Goal: Transaction & Acquisition: Book appointment/travel/reservation

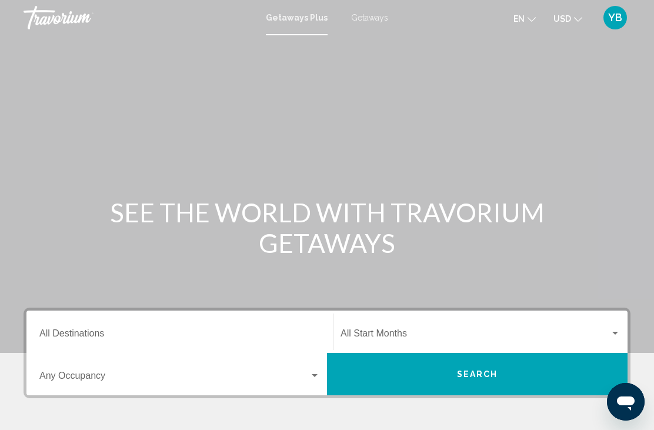
click at [105, 337] on input "Destination All Destinations" at bounding box center [179, 336] width 281 height 11
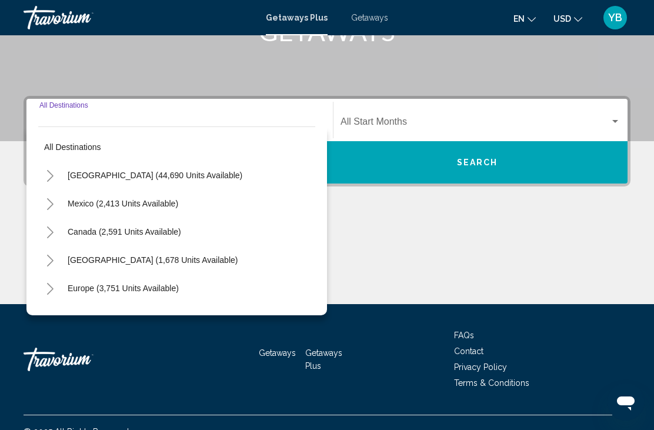
scroll to position [230, 0]
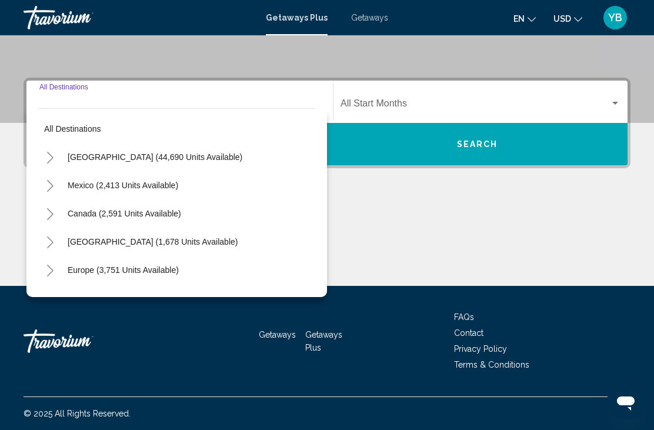
click at [96, 159] on span "[GEOGRAPHIC_DATA] (44,690 units available)" at bounding box center [155, 156] width 175 height 9
type input "**********"
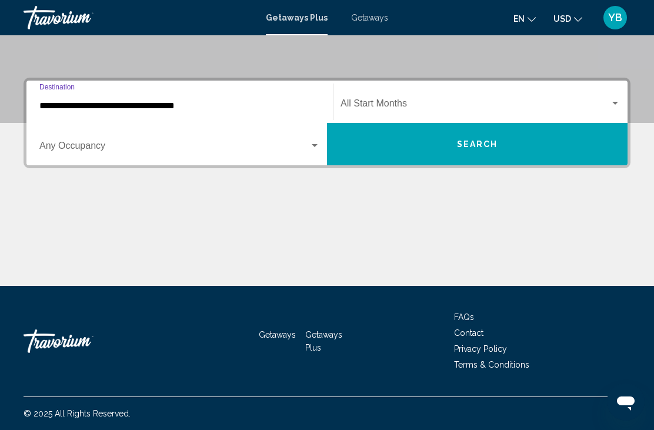
click at [380, 106] on span "Search widget" at bounding box center [475, 106] width 269 height 11
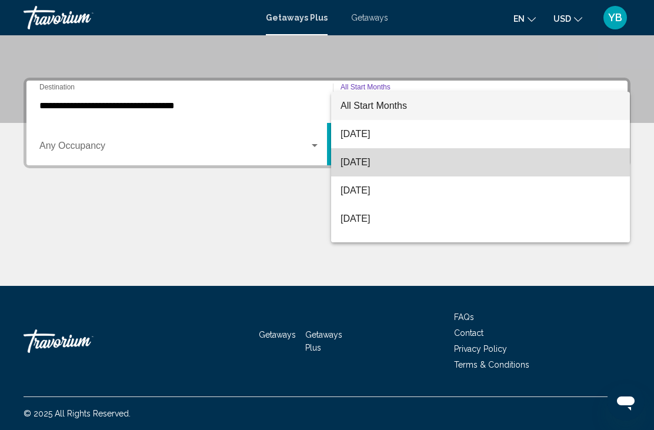
click at [373, 167] on span "[DATE]" at bounding box center [481, 162] width 280 height 28
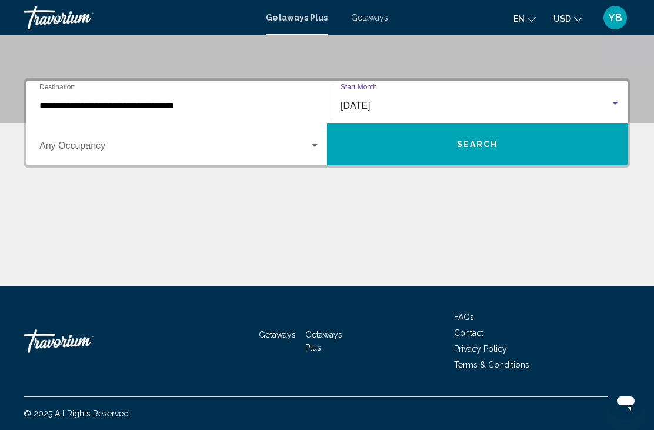
click at [196, 149] on span "Search widget" at bounding box center [174, 148] width 270 height 11
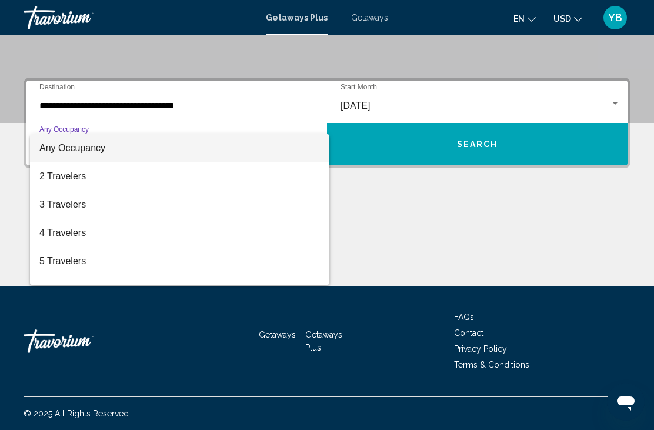
click at [72, 182] on span "2 Travelers" at bounding box center [179, 176] width 281 height 28
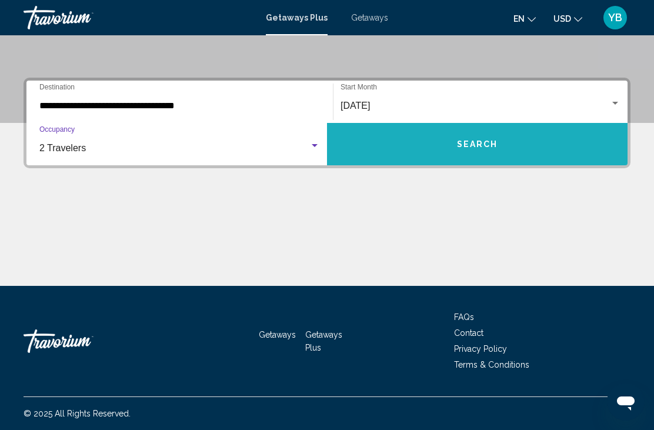
click at [483, 151] on button "Search" at bounding box center [477, 144] width 301 height 42
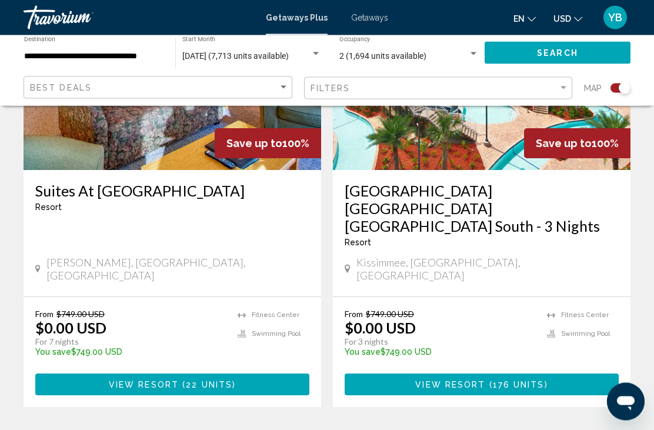
scroll to position [2602, 0]
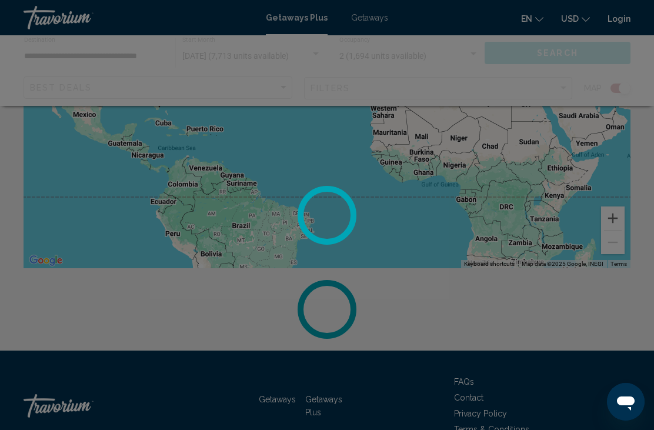
scroll to position [200, 0]
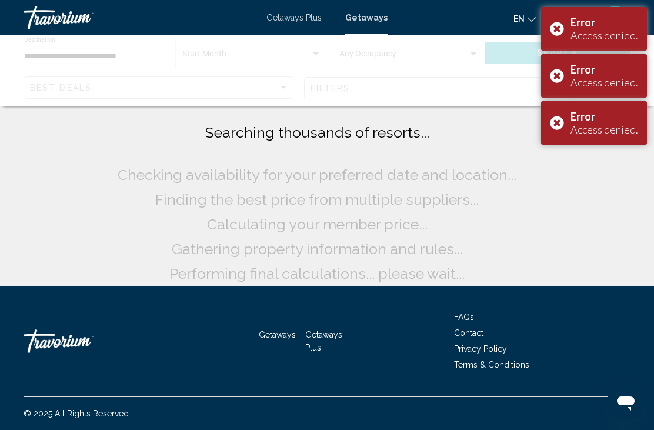
click at [536, 5] on mat-toolbar "Getaways Plus Getaways en English Español Français Italiano Português русский U…" at bounding box center [327, 17] width 654 height 35
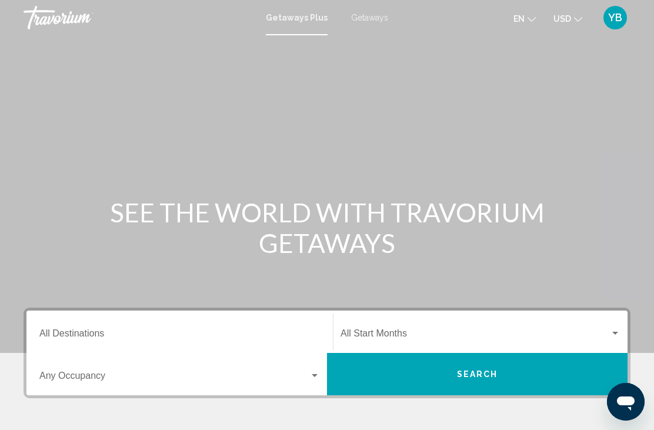
click at [179, 334] on input "Destination All Destinations" at bounding box center [179, 336] width 281 height 11
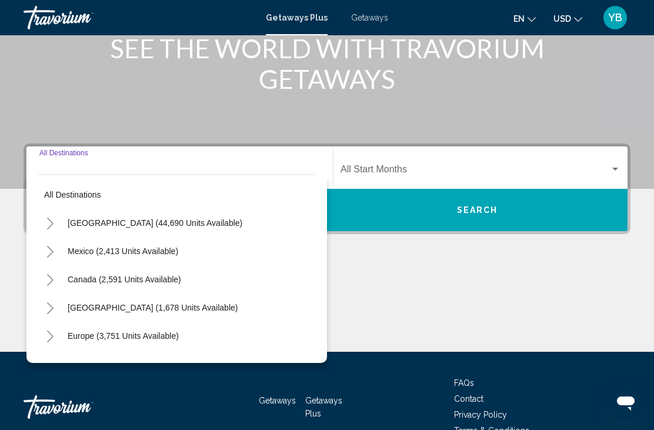
scroll to position [230, 0]
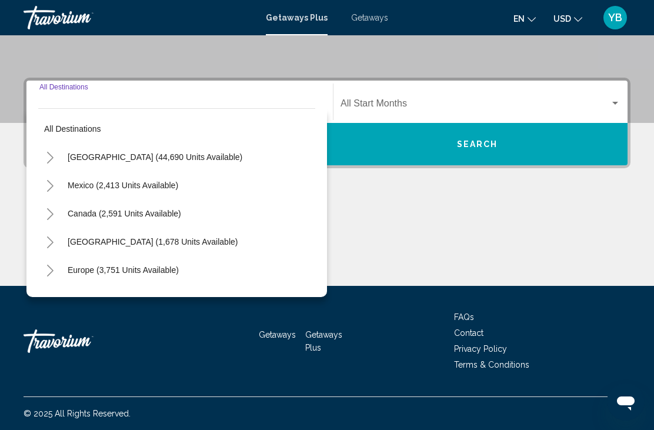
click at [141, 168] on button "[GEOGRAPHIC_DATA] (44,690 units available)" at bounding box center [155, 157] width 186 height 27
type input "**********"
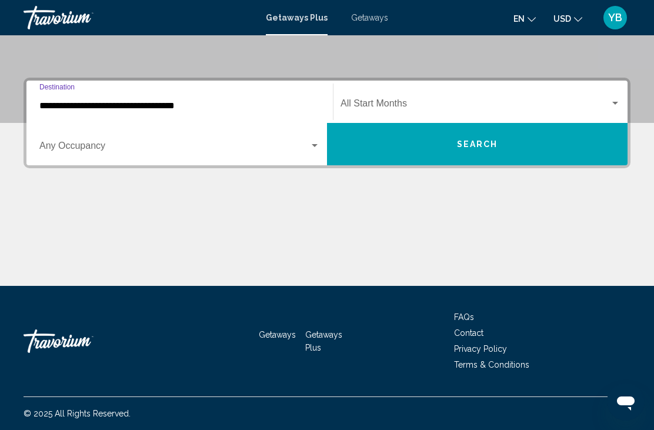
click at [383, 105] on span "Search widget" at bounding box center [475, 106] width 269 height 11
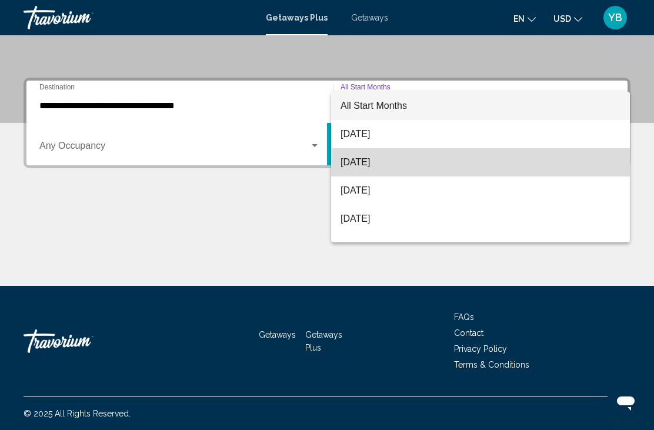
click at [363, 170] on span "[DATE]" at bounding box center [481, 162] width 280 height 28
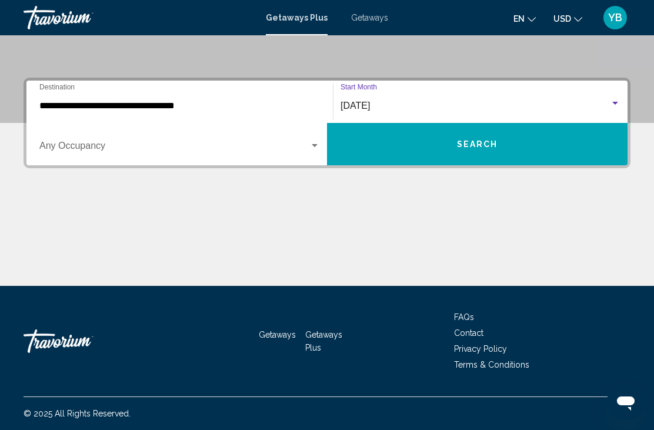
click at [448, 150] on button "Search" at bounding box center [477, 144] width 301 height 42
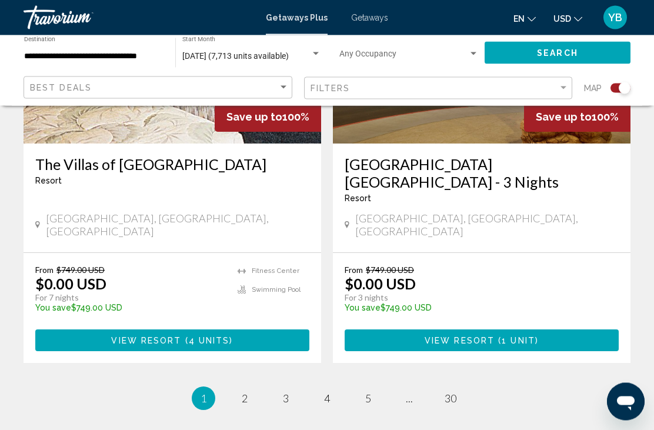
scroll to position [2639, 0]
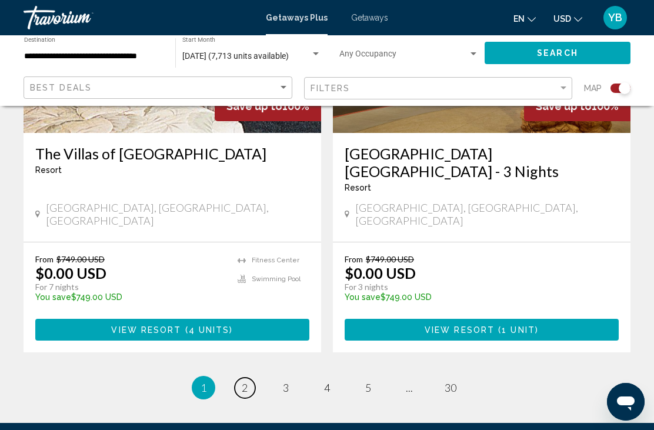
click at [251, 378] on link "page 2" at bounding box center [245, 388] width 21 height 21
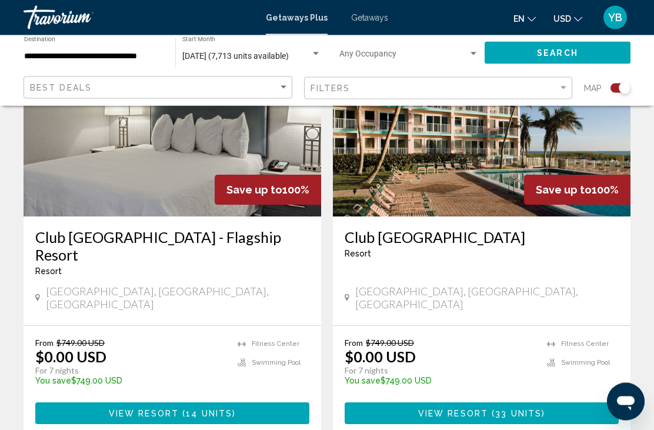
scroll to position [2692, 0]
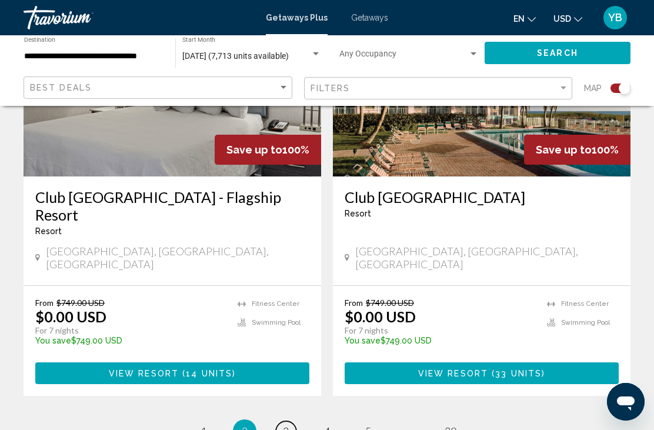
click at [291, 421] on link "page 3" at bounding box center [286, 431] width 21 height 21
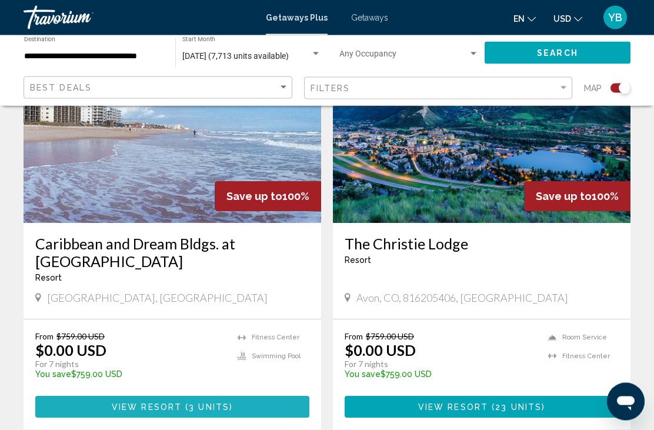
scroll to position [2709, 0]
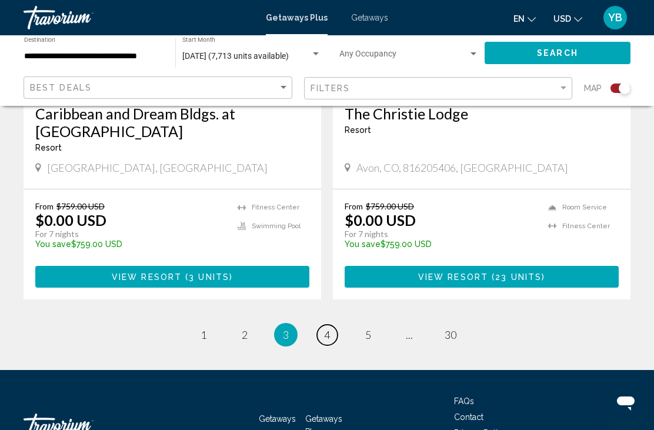
click at [323, 325] on link "page 4" at bounding box center [327, 335] width 21 height 21
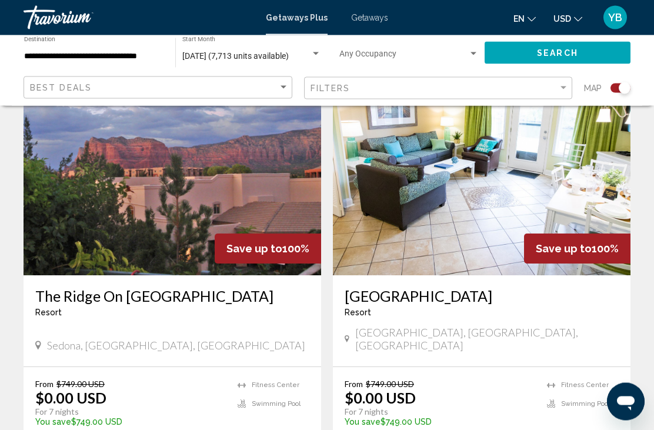
scroll to position [2577, 0]
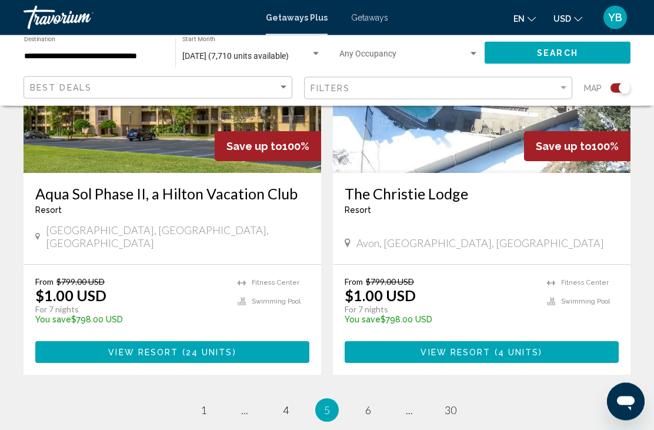
scroll to position [2657, 0]
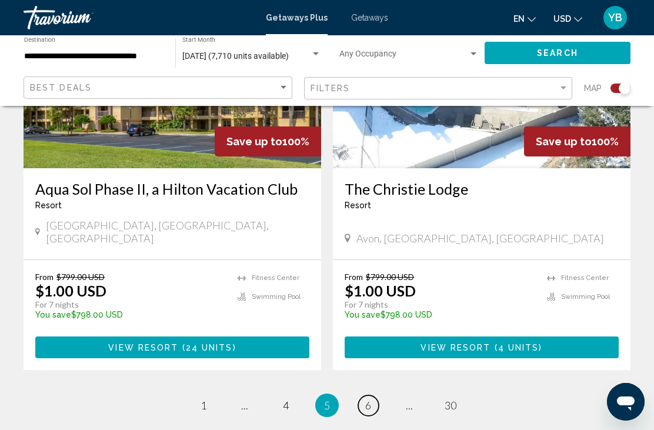
click at [368, 399] on span "6" at bounding box center [368, 405] width 6 height 13
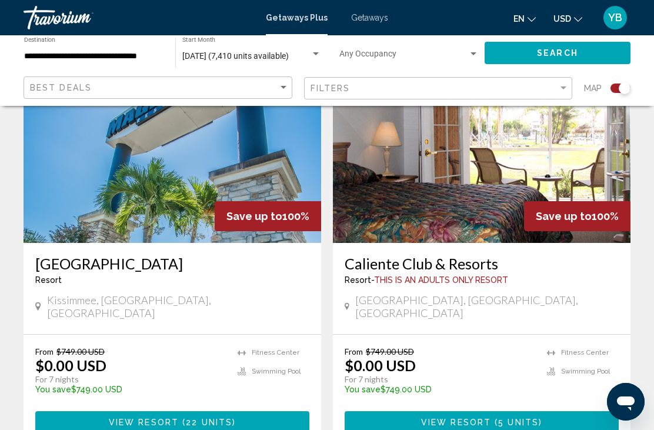
scroll to position [2623, 0]
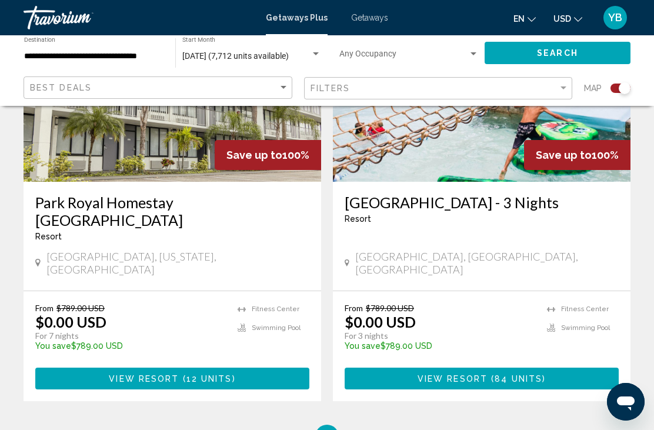
scroll to position [2674, 0]
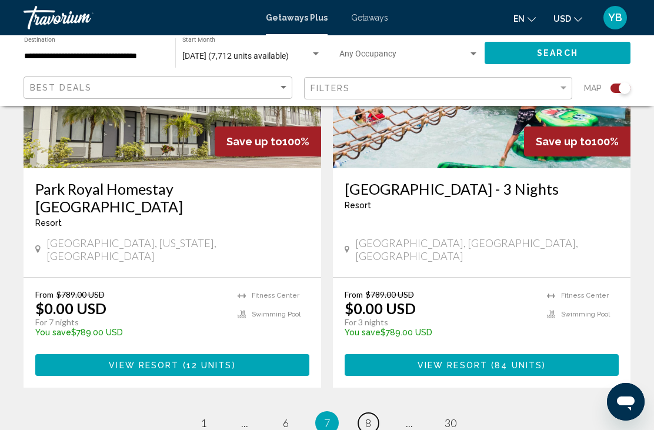
click at [363, 413] on link "page 8" at bounding box center [368, 423] width 21 height 21
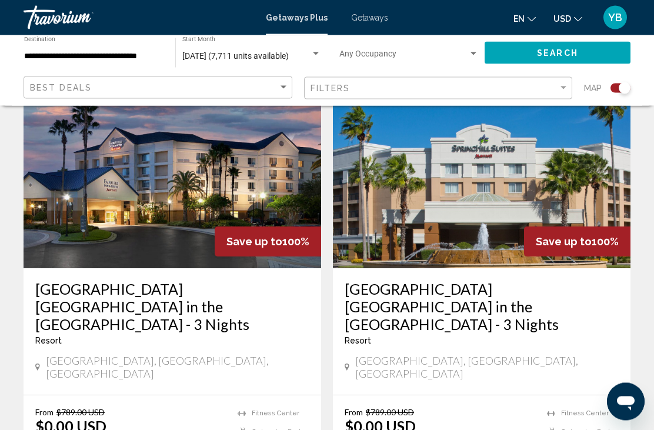
scroll to position [2605, 0]
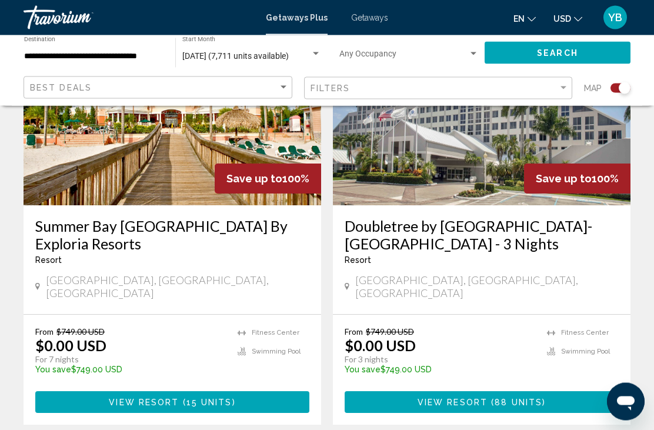
scroll to position [2622, 0]
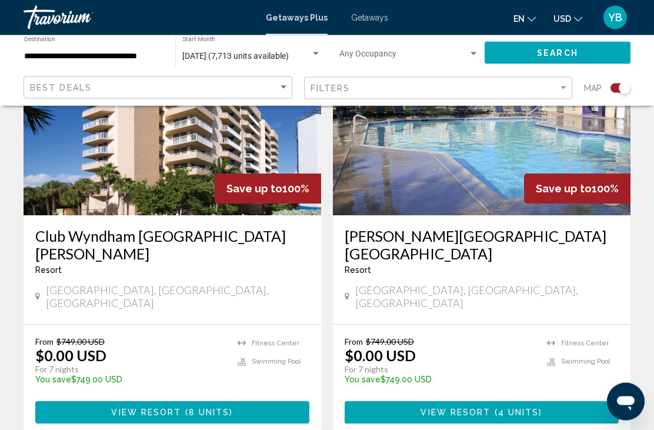
scroll to position [910, 0]
click at [166, 408] on span "View Resort" at bounding box center [146, 412] width 70 height 9
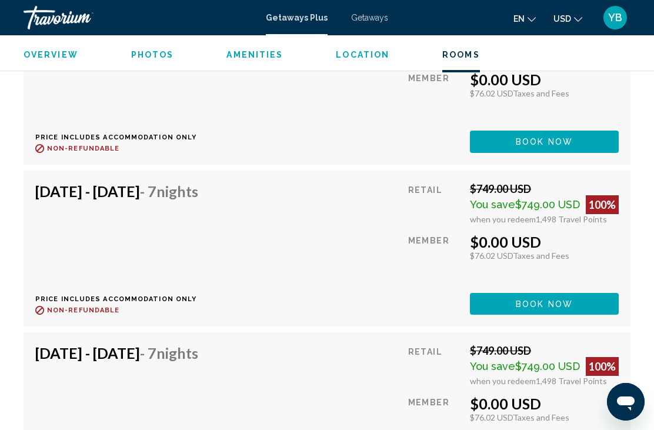
scroll to position [2617, 0]
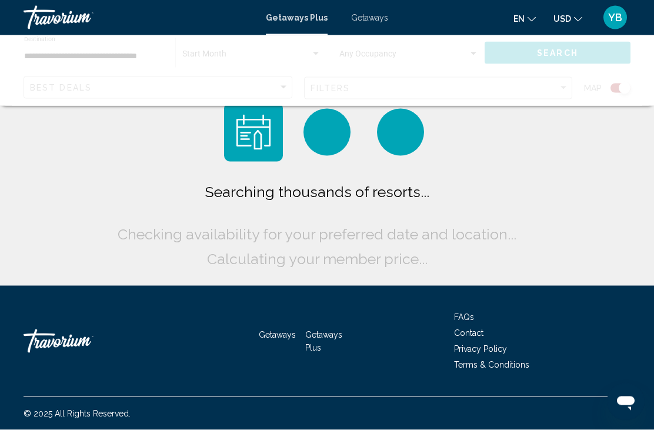
scroll to position [38, 0]
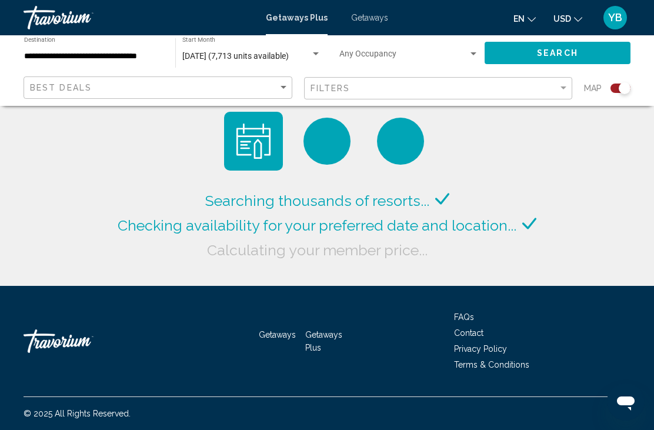
click at [99, 54] on input "**********" at bounding box center [93, 56] width 139 height 9
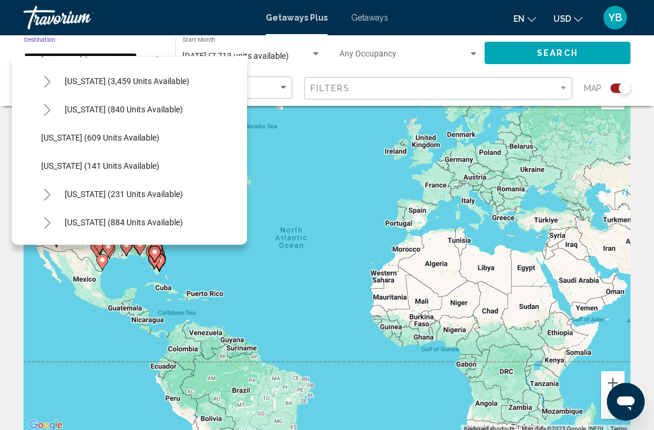
scroll to position [691, 0]
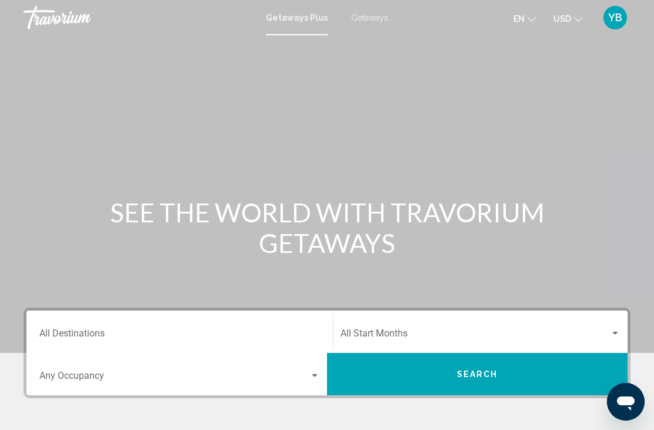
click at [82, 340] on input "Destination All Destinations" at bounding box center [179, 336] width 281 height 11
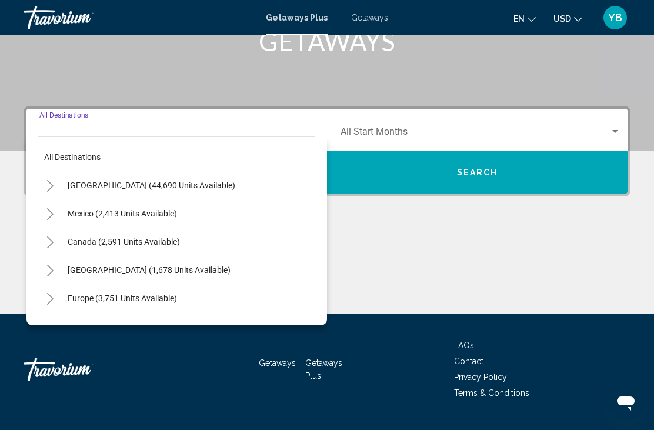
scroll to position [230, 0]
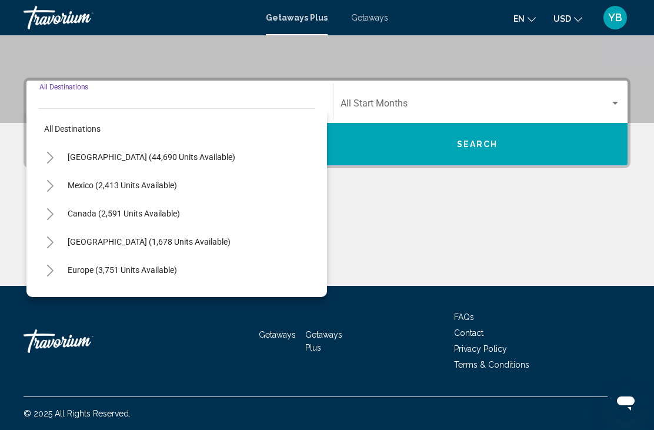
click at [104, 193] on button "Mexico (2,413 units available)" at bounding box center [122, 185] width 121 height 27
type input "**********"
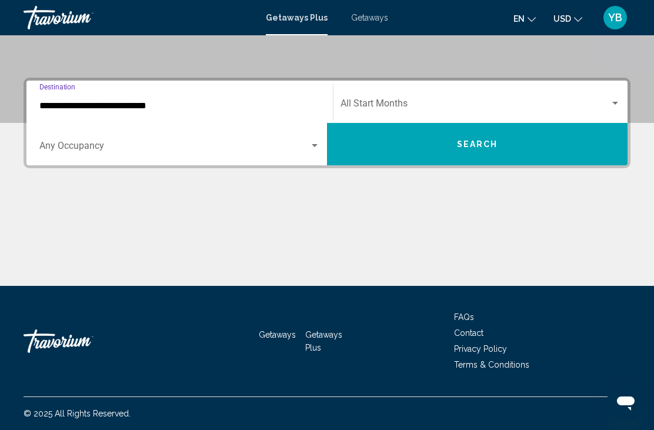
click at [414, 104] on span "Search widget" at bounding box center [475, 106] width 269 height 11
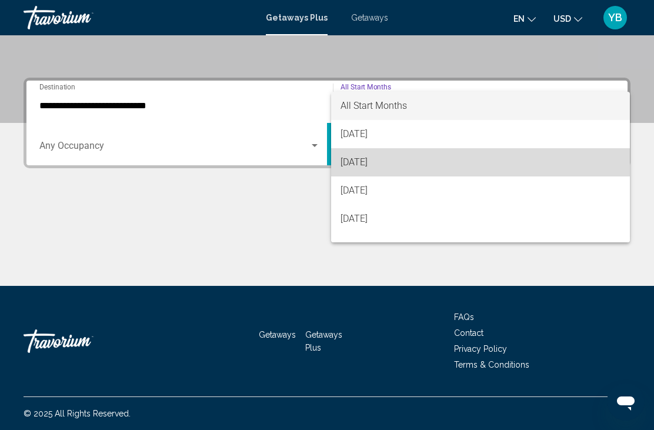
click at [377, 165] on span "[DATE]" at bounding box center [481, 162] width 280 height 28
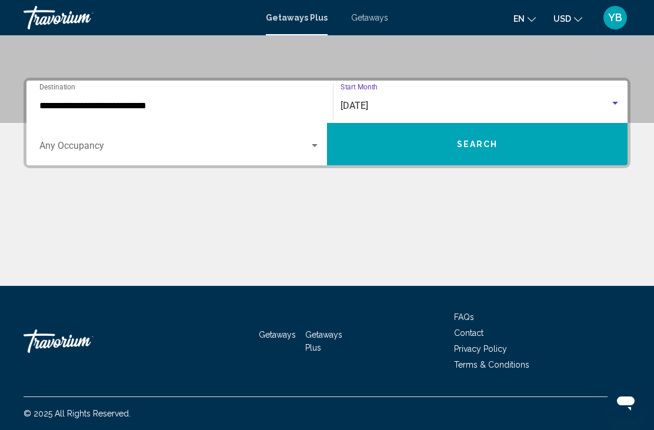
click at [468, 146] on span "Search" at bounding box center [477, 144] width 41 height 9
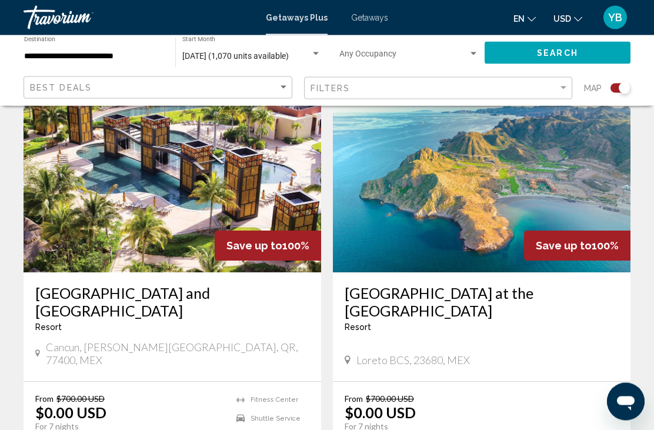
scroll to position [2509, 0]
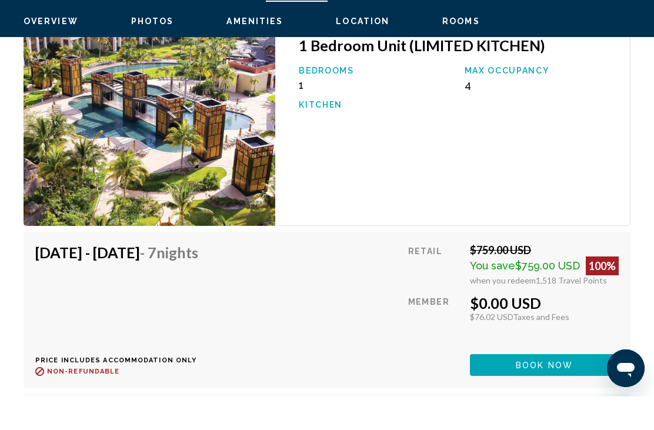
scroll to position [3252, 0]
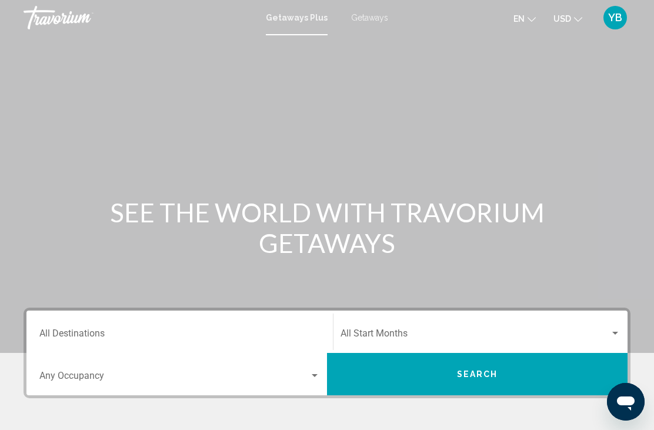
click at [95, 331] on input "Destination All Destinations" at bounding box center [179, 336] width 281 height 11
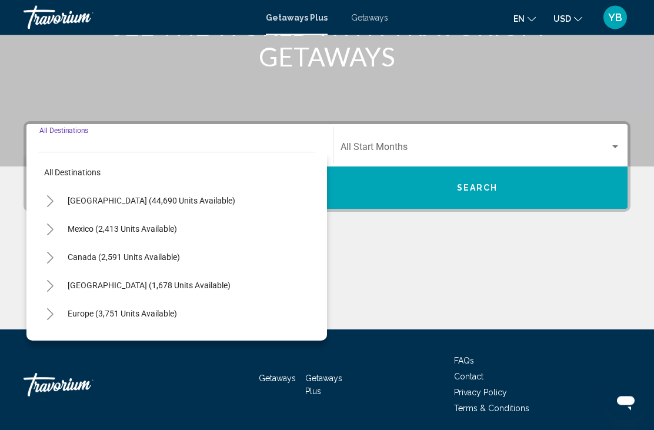
scroll to position [230, 0]
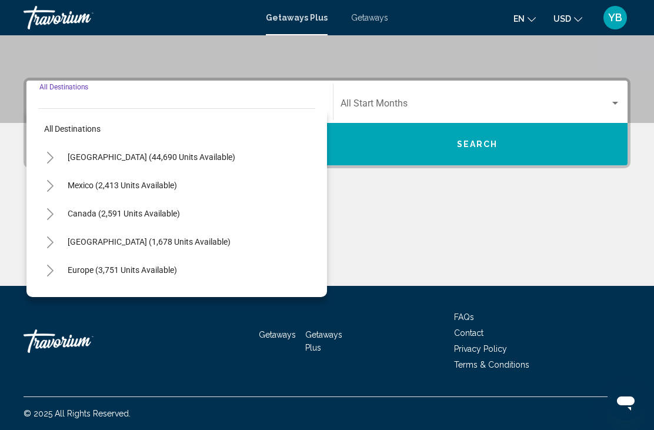
click at [99, 157] on span "[GEOGRAPHIC_DATA] (44,690 units available)" at bounding box center [152, 156] width 168 height 9
type input "**********"
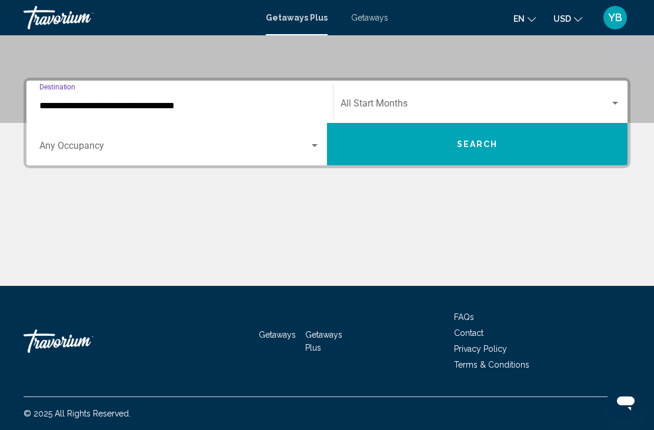
click at [375, 108] on span "Search widget" at bounding box center [475, 106] width 269 height 11
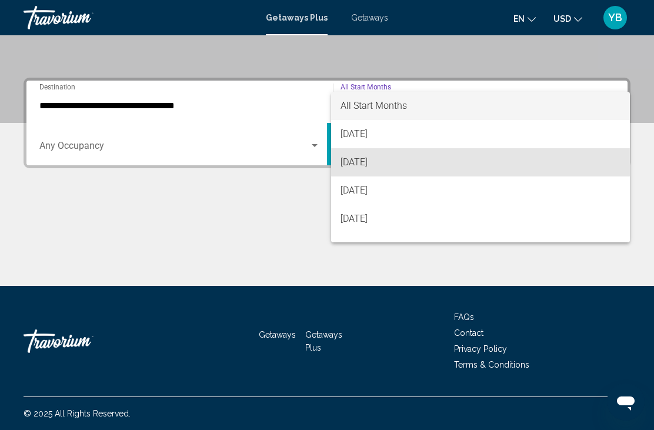
click at [368, 173] on span "[DATE]" at bounding box center [481, 162] width 280 height 28
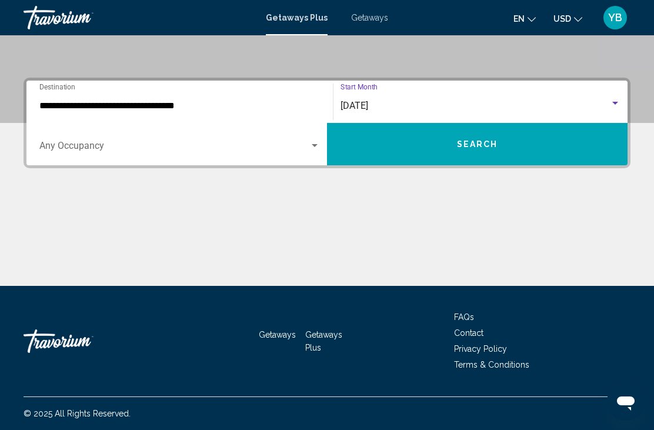
click at [476, 144] on span "Search" at bounding box center [477, 144] width 41 height 9
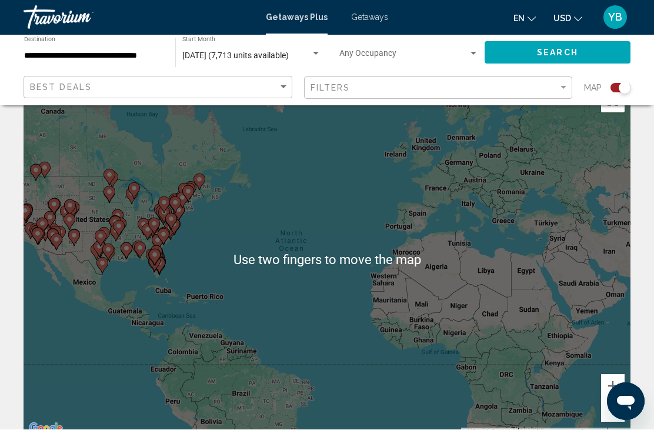
scroll to position [35, 0]
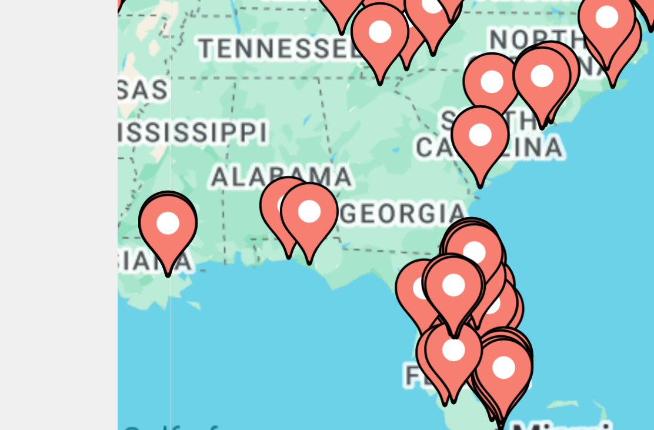
click at [35, 252] on image "Main content" at bounding box center [33, 255] width 7 height 7
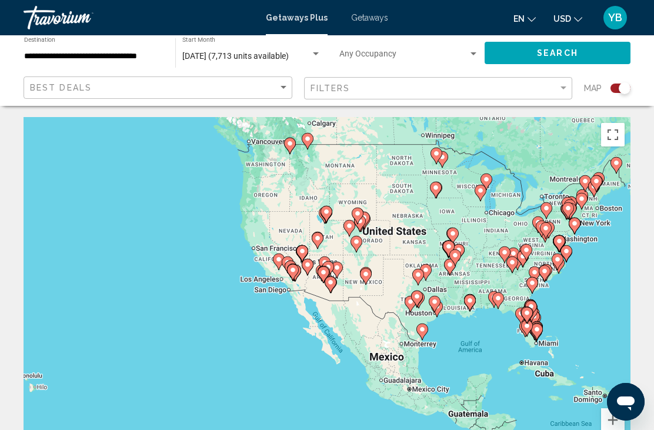
scroll to position [0, 0]
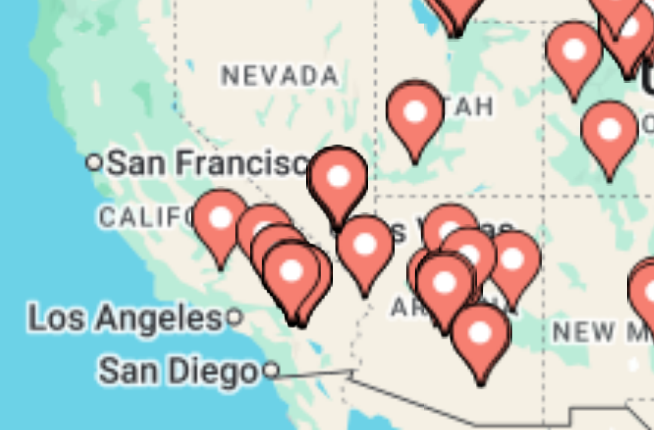
click at [286, 271] on icon "Main content" at bounding box center [291, 278] width 11 height 15
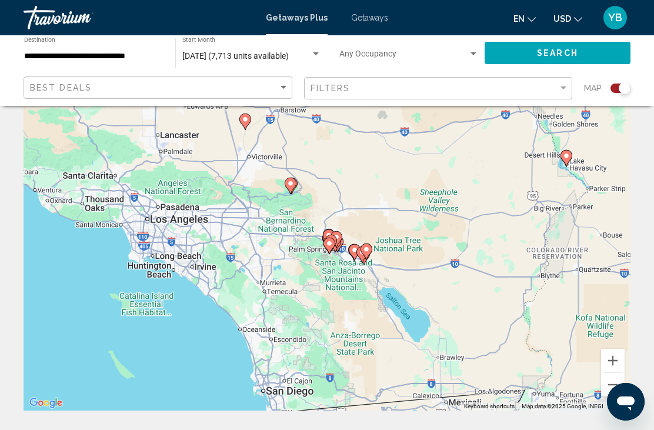
scroll to position [59, 0]
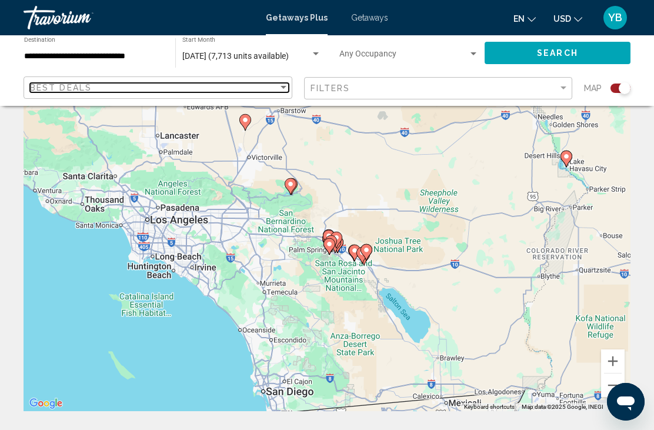
click at [269, 92] on div "Best Deals" at bounding box center [154, 87] width 248 height 9
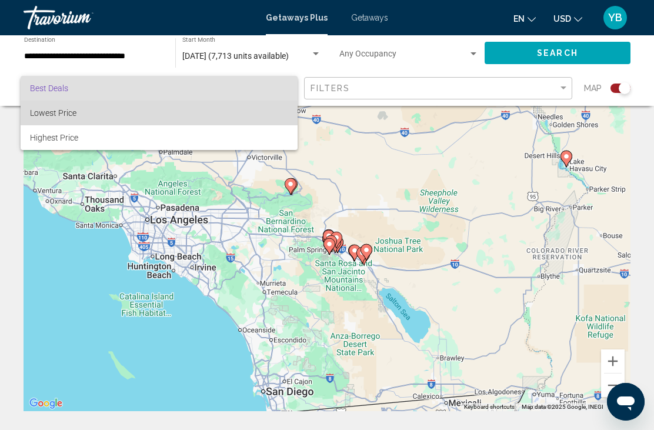
click at [64, 119] on span "Lowest Price" at bounding box center [159, 113] width 258 height 25
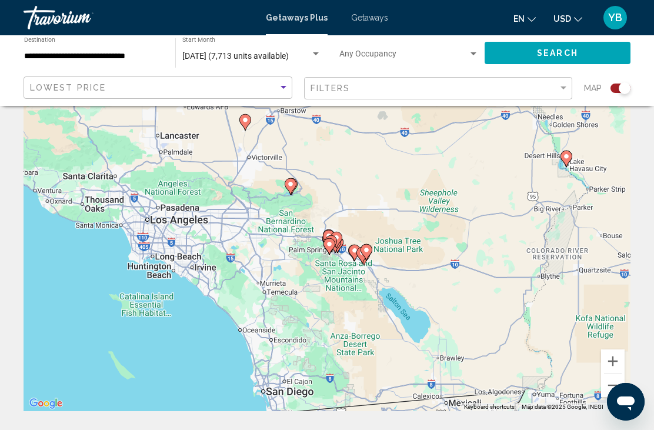
click at [552, 60] on button "Search" at bounding box center [558, 53] width 146 height 22
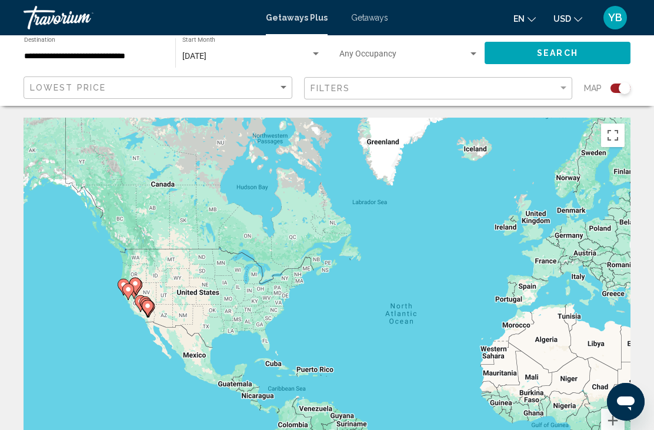
scroll to position [59, 0]
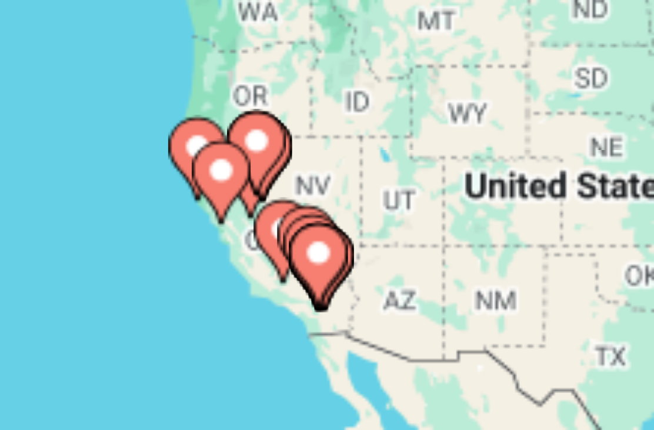
type input "**********"
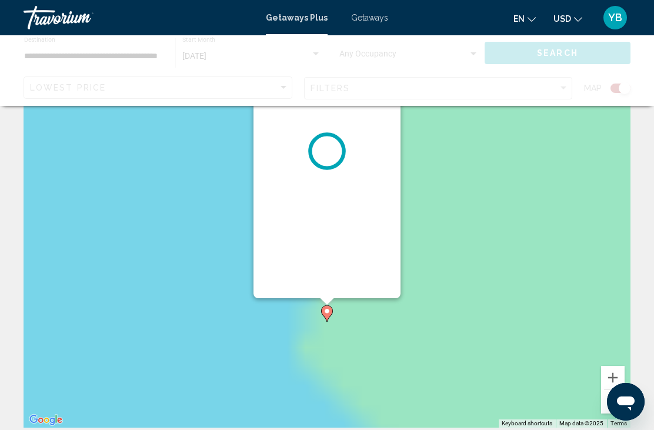
scroll to position [0, 0]
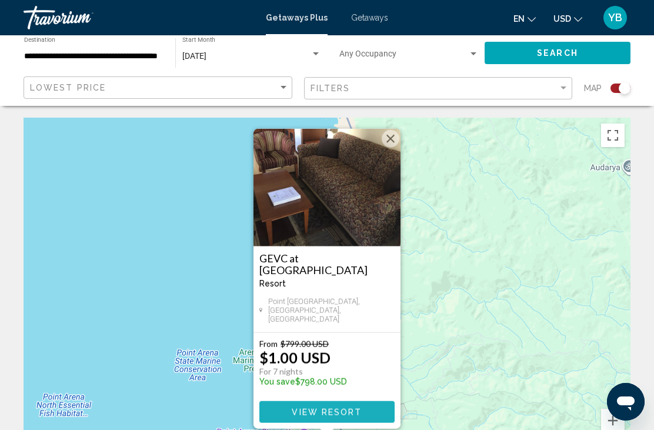
click at [336, 416] on span "View Resort" at bounding box center [327, 412] width 70 height 9
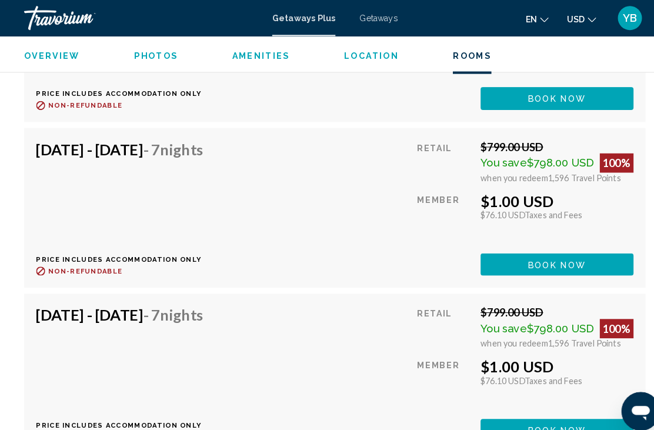
scroll to position [2547, 0]
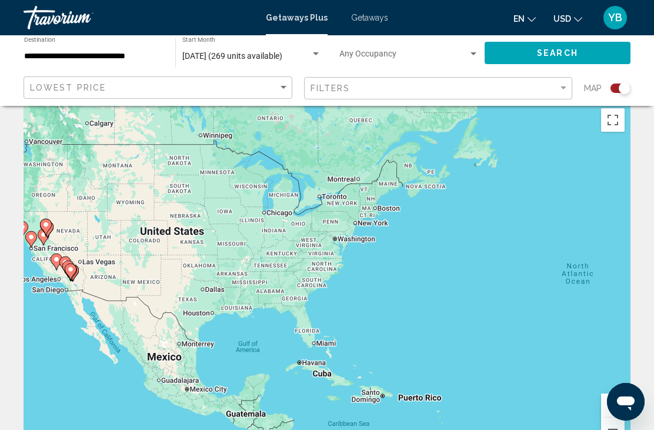
scroll to position [34, 0]
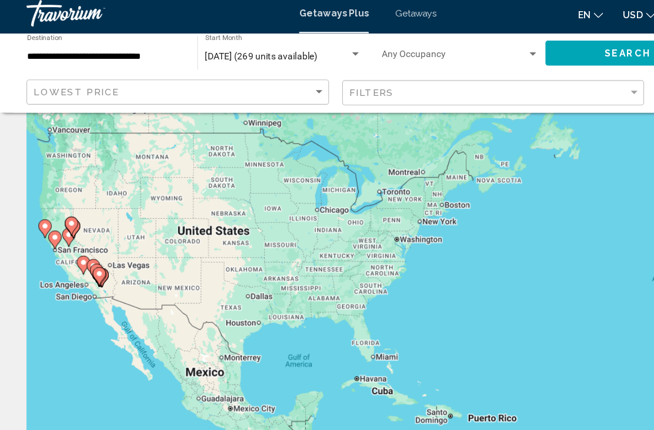
click at [530, 50] on button "Search" at bounding box center [558, 53] width 146 height 22
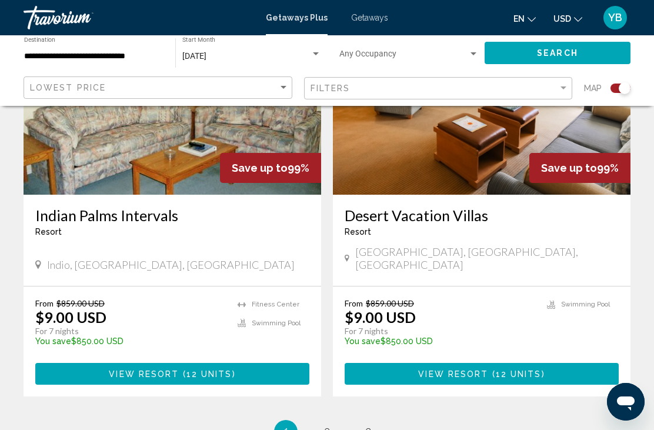
scroll to position [2597, 0]
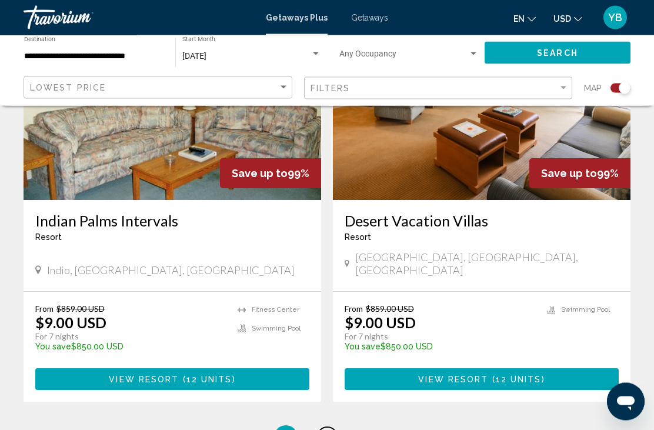
click at [327, 429] on span "2" at bounding box center [327, 437] width 6 height 13
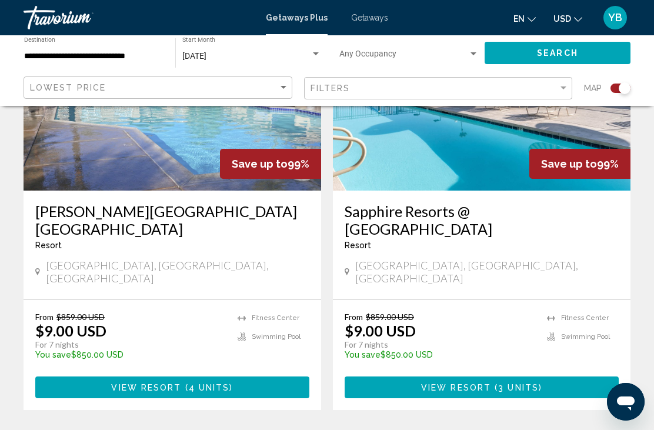
scroll to position [2629, 0]
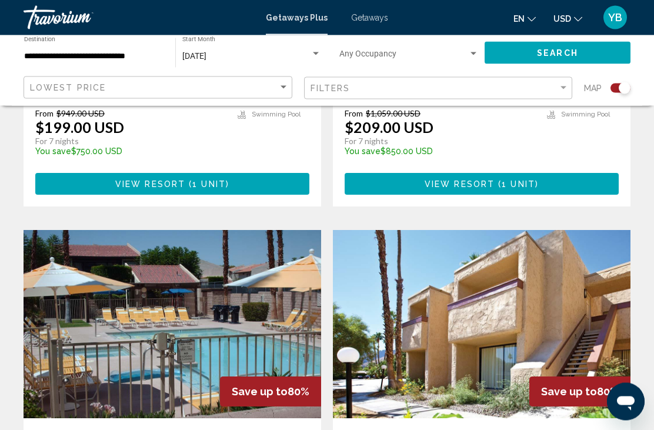
scroll to position [1927, 0]
click at [72, 69] on div "**********" at bounding box center [93, 53] width 139 height 32
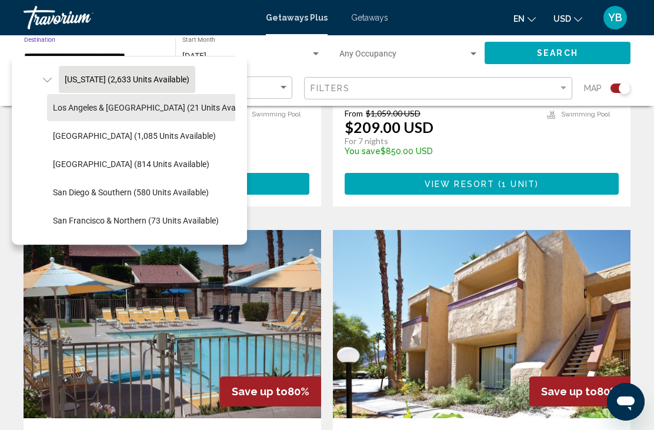
scroll to position [111, 0]
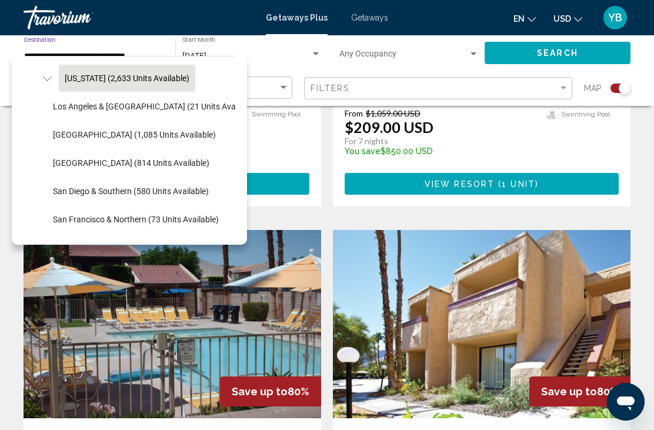
click at [112, 196] on button "San Diego & Southern (580 units available)" at bounding box center [131, 191] width 168 height 27
type input "**********"
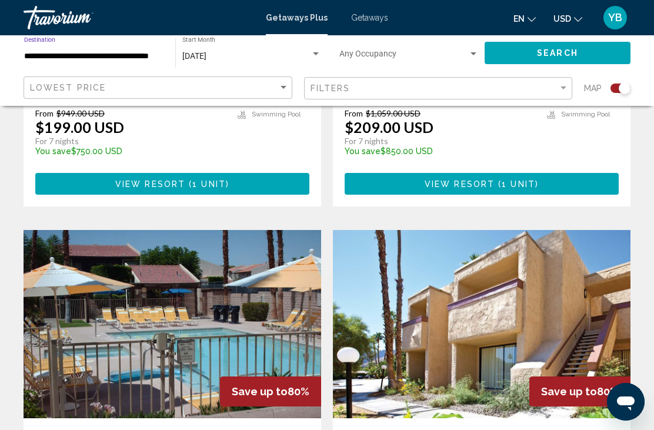
click at [547, 55] on span "Search" at bounding box center [557, 53] width 41 height 9
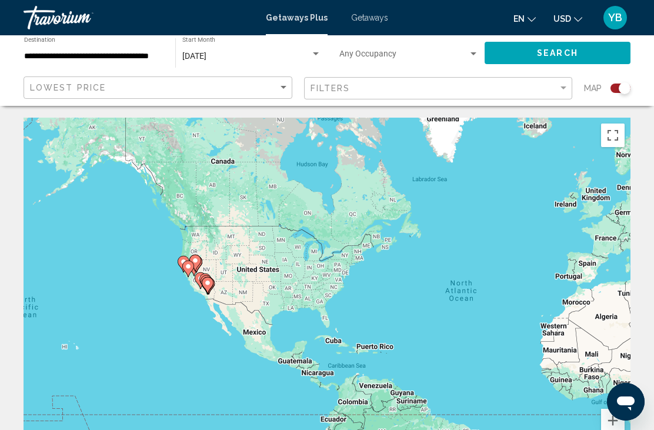
click at [302, 56] on div "[DATE]" at bounding box center [246, 56] width 128 height 9
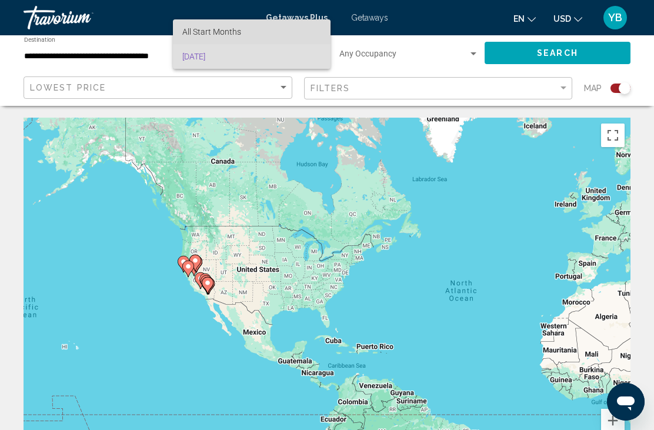
click at [224, 35] on span "All Start Months" at bounding box center [211, 31] width 59 height 9
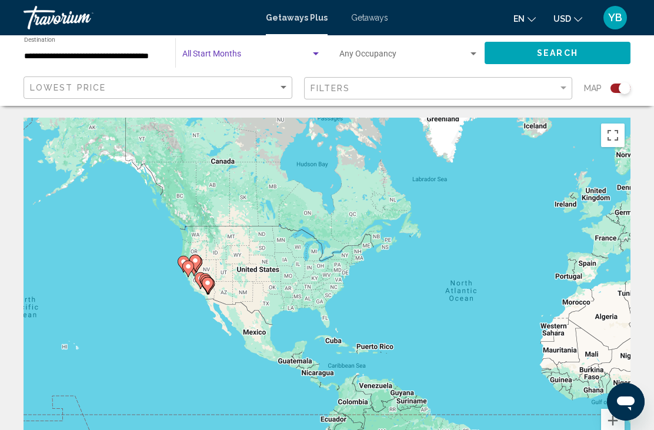
click at [223, 53] on span "Search widget" at bounding box center [246, 56] width 128 height 9
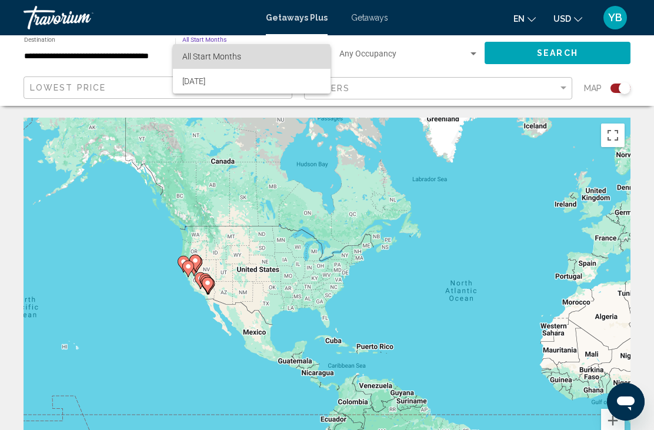
click at [234, 58] on span "All Start Months" at bounding box center [211, 56] width 59 height 9
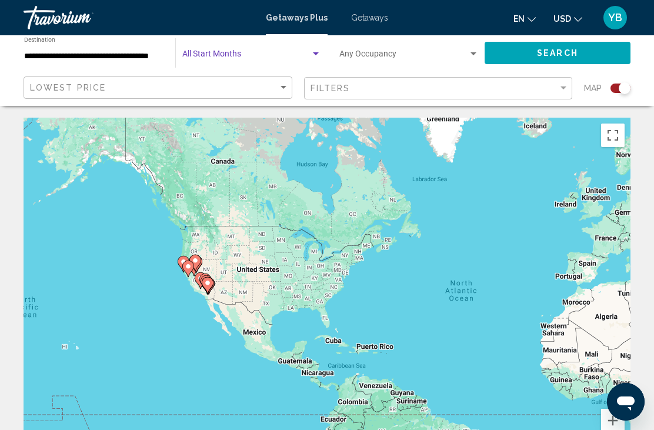
click at [558, 58] on span "Search" at bounding box center [557, 53] width 41 height 9
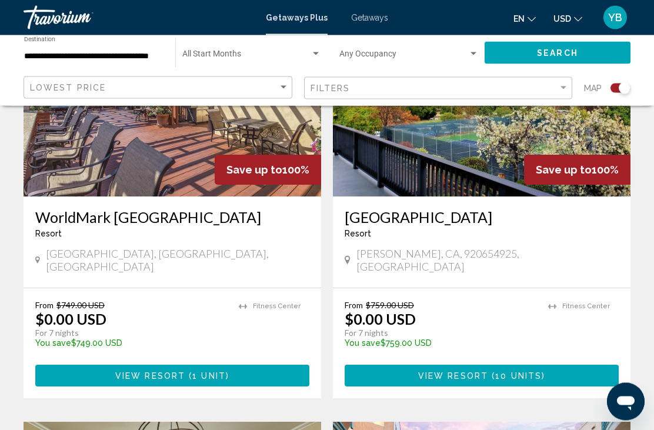
scroll to position [515, 0]
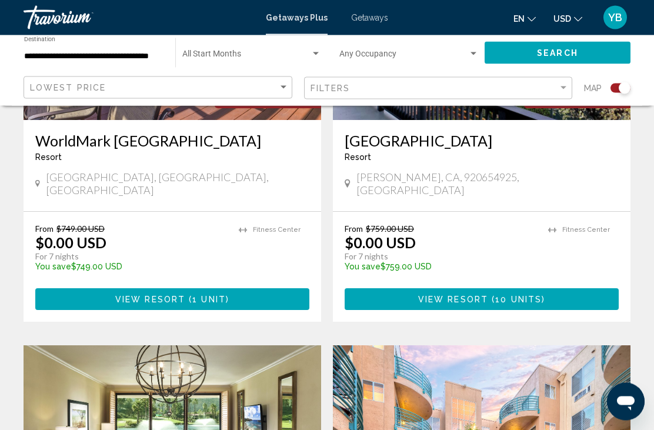
click at [163, 295] on span "View Resort" at bounding box center [150, 299] width 70 height 9
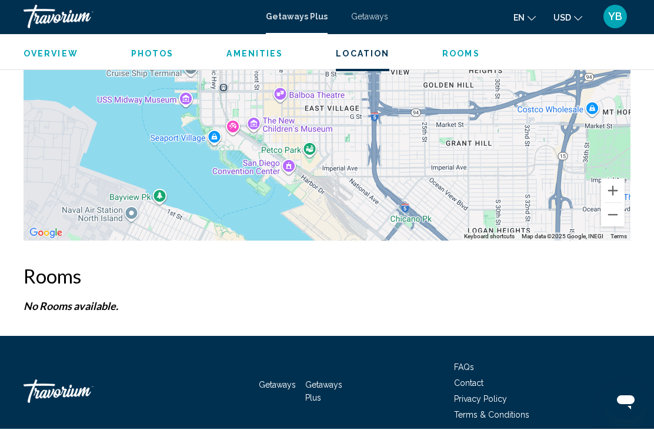
scroll to position [2242, 0]
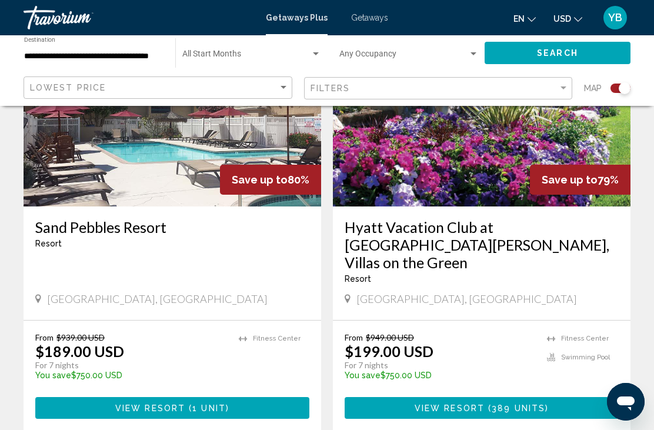
scroll to position [2590, 0]
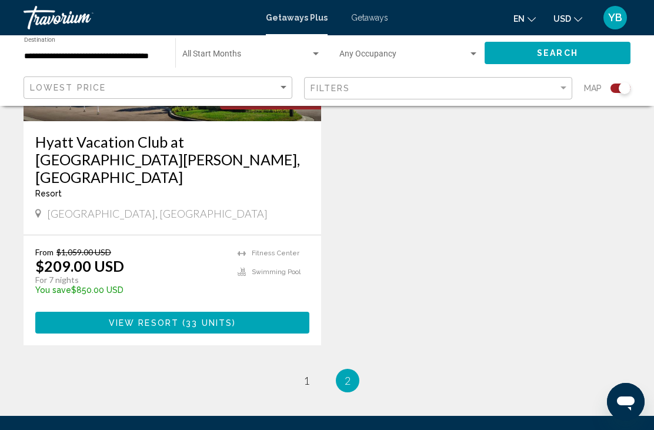
scroll to position [591, 0]
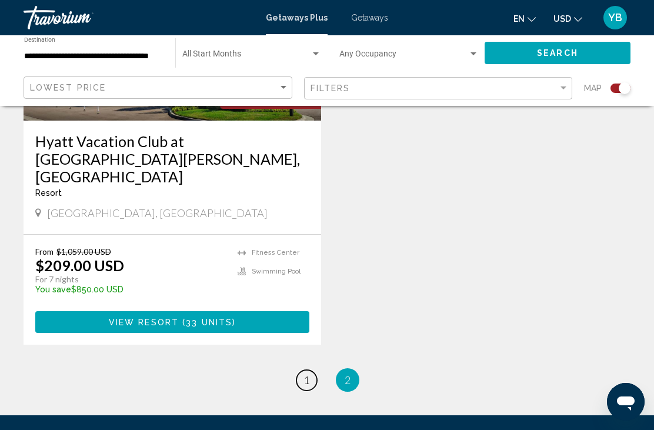
click at [301, 370] on link "page 1" at bounding box center [306, 380] width 21 height 21
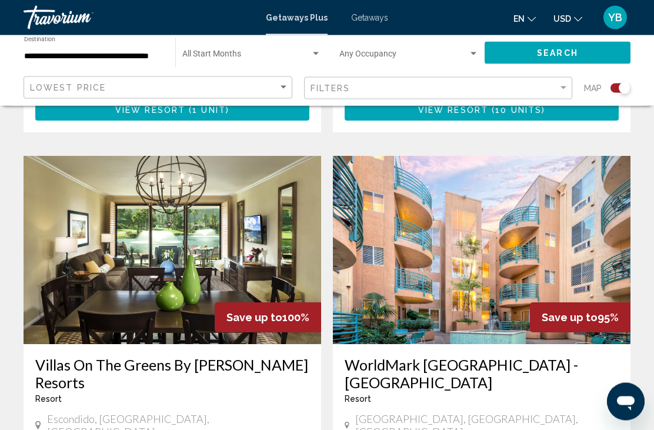
scroll to position [782, 0]
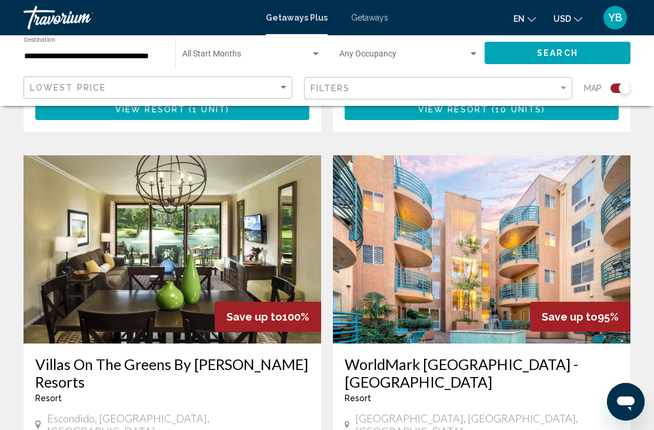
click at [426, 355] on h3 "WorldMark San Diego - Mission Valley" at bounding box center [482, 372] width 274 height 35
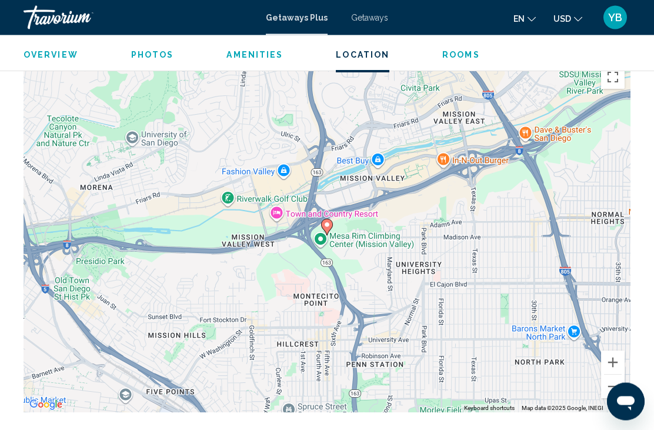
scroll to position [2111, 0]
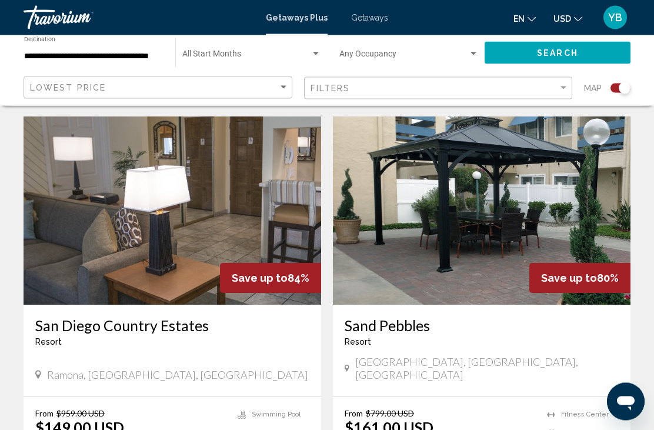
scroll to position [1667, 0]
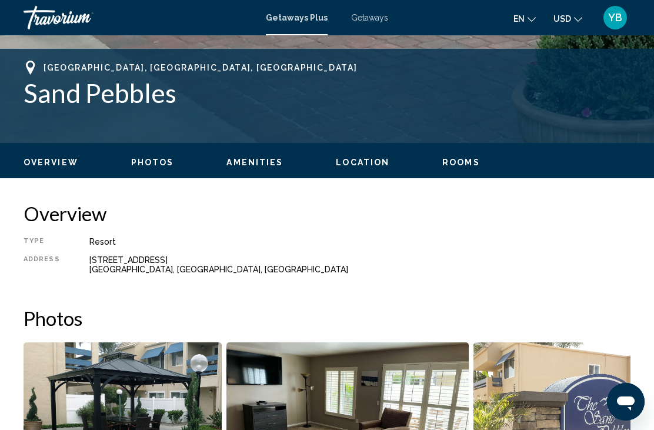
scroll to position [450, 0]
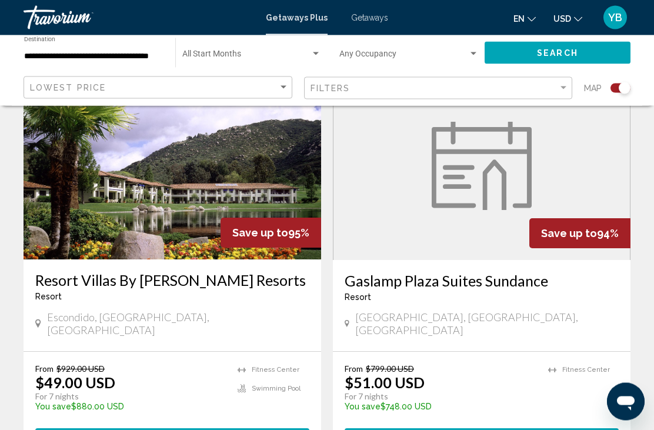
scroll to position [1297, 0]
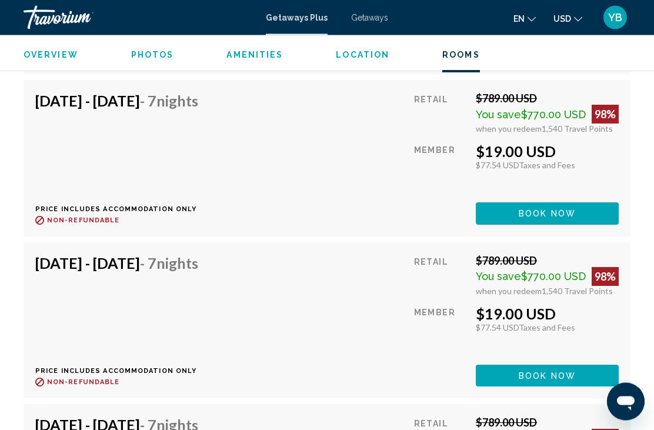
scroll to position [2423, 0]
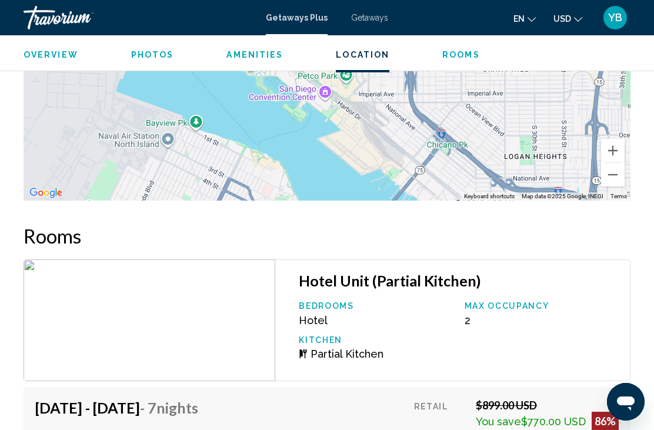
scroll to position [38, 0]
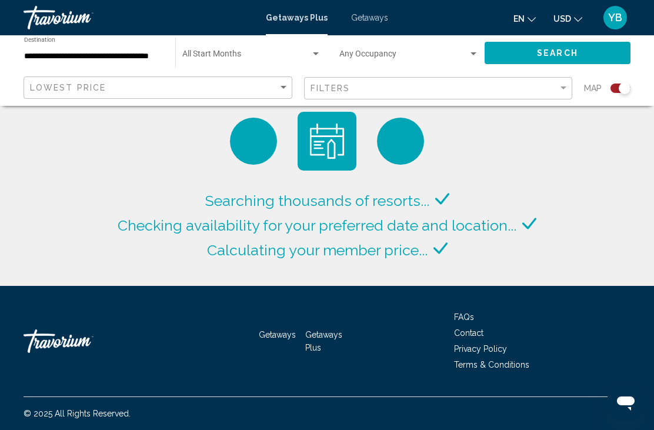
click at [92, 61] on input "**********" at bounding box center [93, 56] width 139 height 9
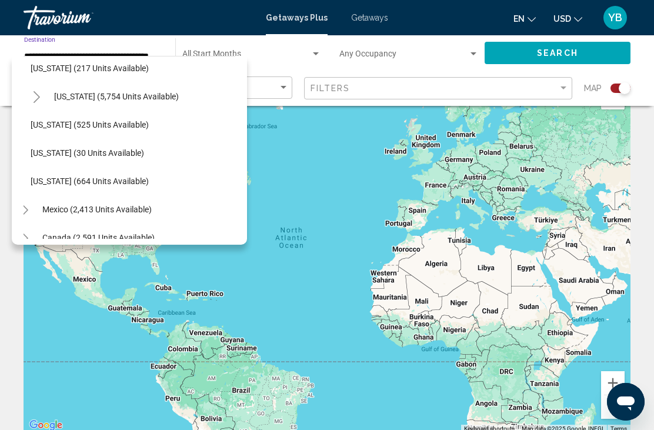
scroll to position [1224, 11]
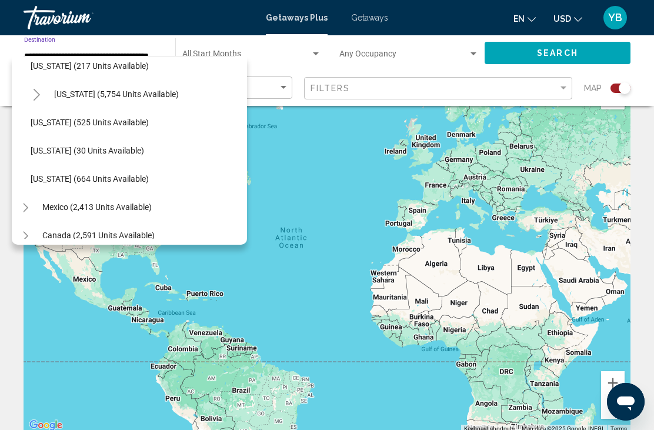
click at [75, 126] on span "Washington (525 units available)" at bounding box center [90, 122] width 118 height 9
type input "**********"
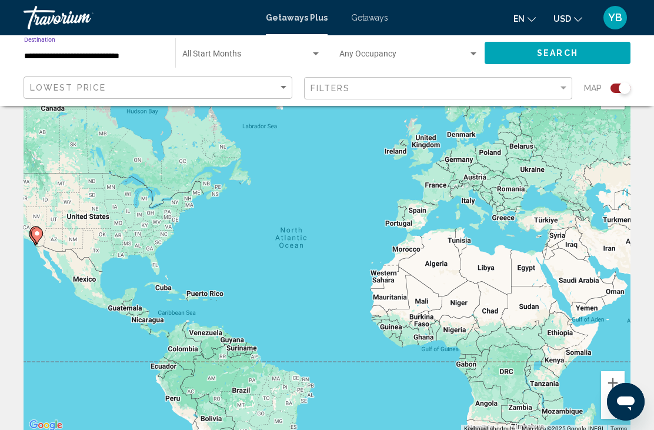
click at [548, 62] on button "Search" at bounding box center [558, 53] width 146 height 22
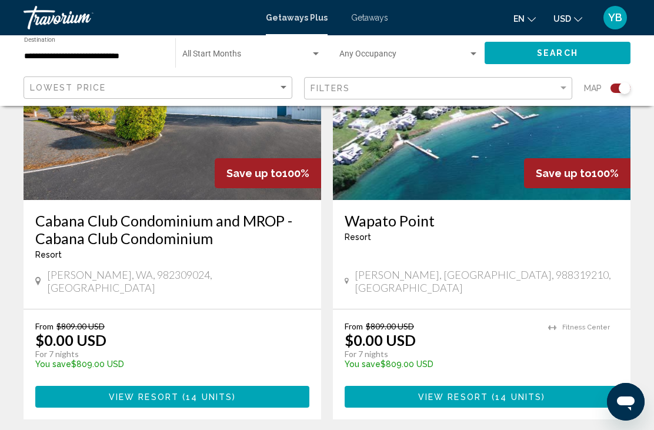
scroll to position [1356, 0]
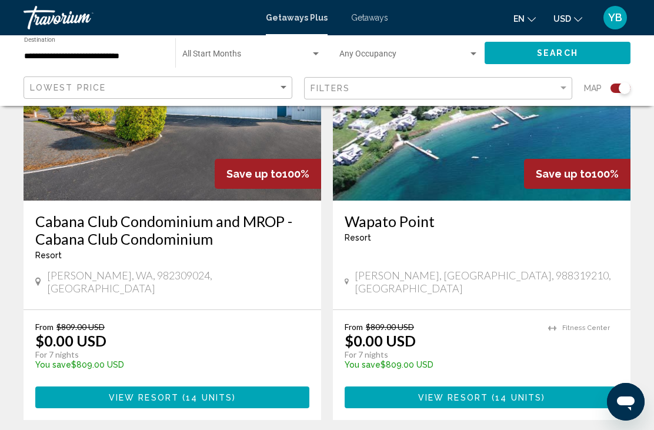
click at [465, 386] on button "View Resort ( 14 units )" at bounding box center [482, 397] width 274 height 22
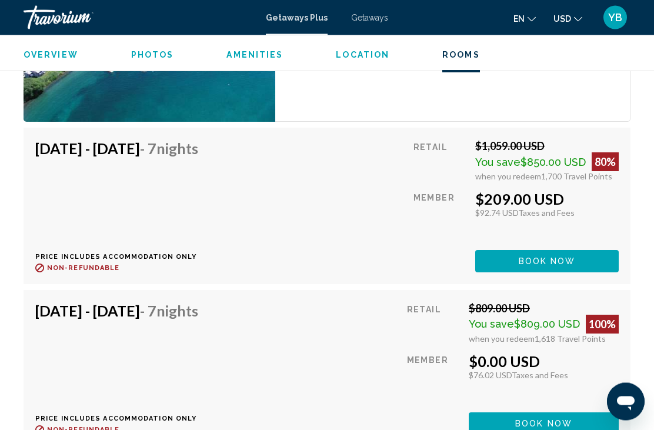
scroll to position [2138, 0]
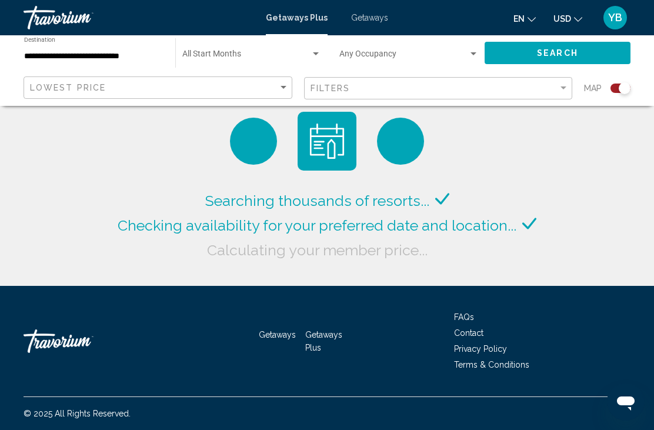
click at [318, 54] on div "Search widget" at bounding box center [316, 53] width 6 height 3
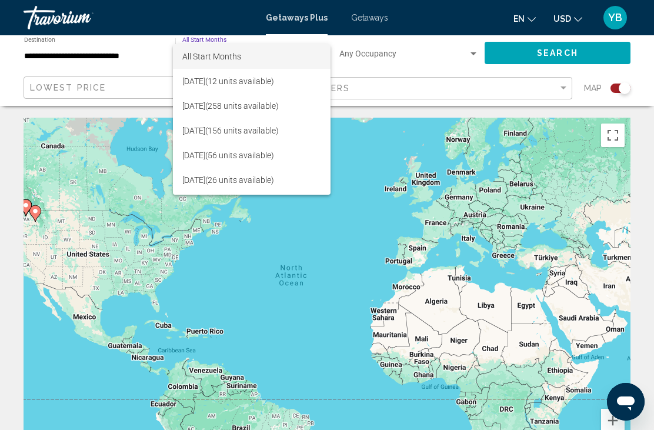
click at [95, 54] on div at bounding box center [327, 215] width 654 height 430
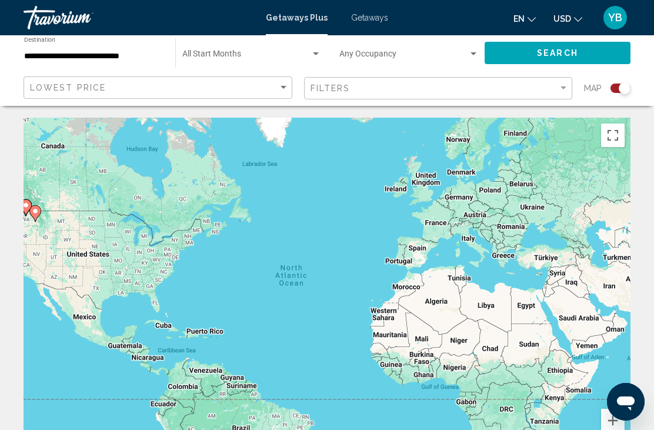
click at [136, 52] on input "**********" at bounding box center [93, 56] width 139 height 9
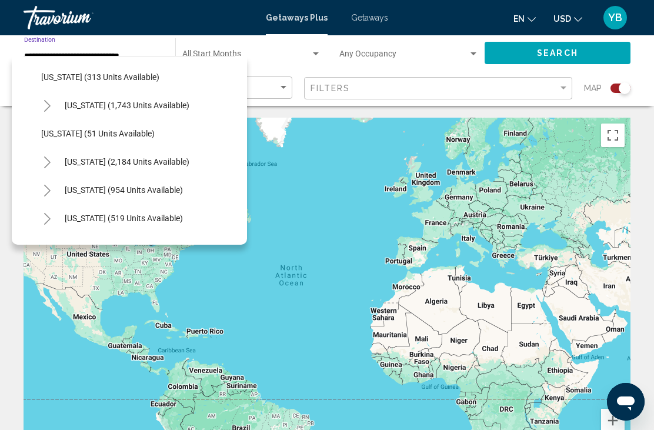
scroll to position [846, 0]
click at [121, 171] on button "South Carolina (2,184 units available)" at bounding box center [127, 162] width 136 height 27
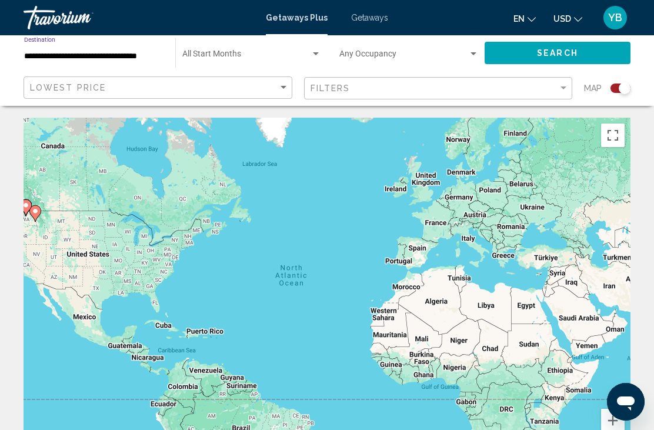
click at [292, 52] on span "Search widget" at bounding box center [246, 56] width 128 height 9
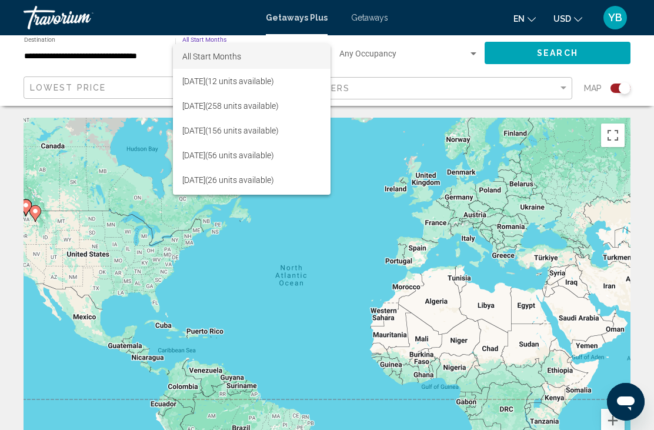
click at [115, 51] on div at bounding box center [327, 215] width 654 height 430
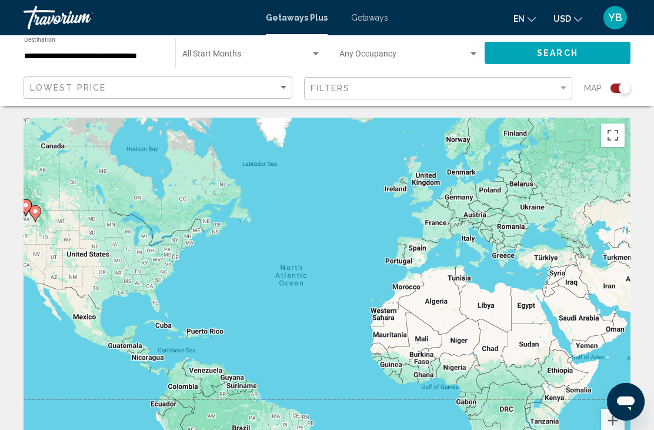
click at [110, 56] on input "**********" at bounding box center [93, 56] width 139 height 9
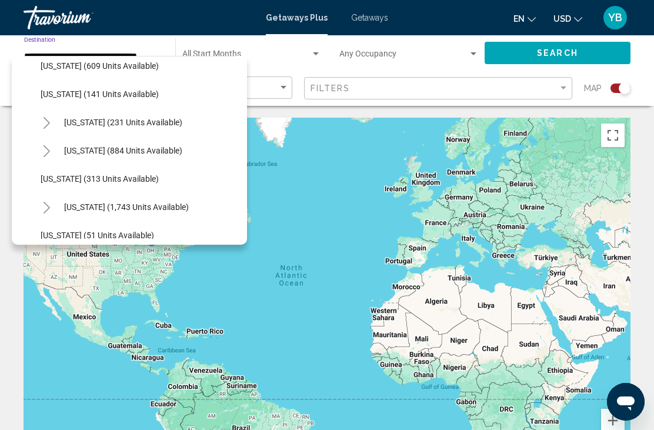
scroll to position [743, 1]
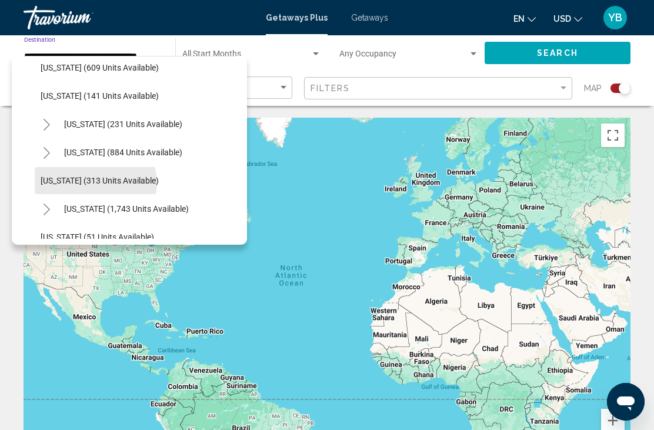
click at [95, 183] on span "Oregon (313 units available)" at bounding box center [100, 180] width 118 height 9
type input "**********"
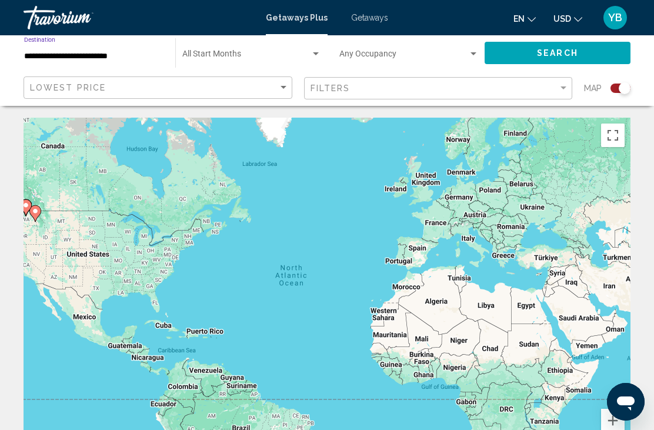
click at [234, 55] on span "Search widget" at bounding box center [246, 56] width 128 height 9
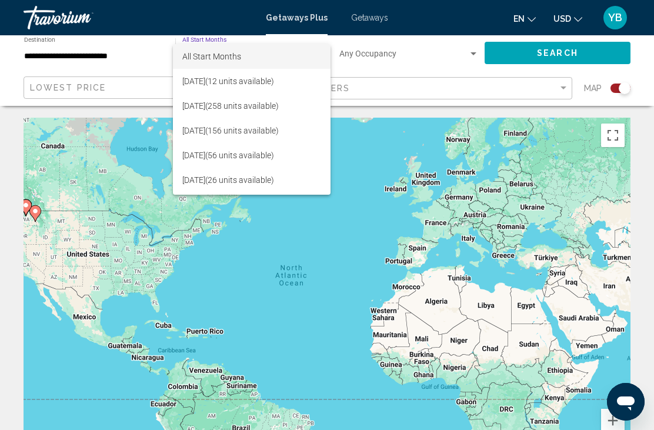
click at [555, 59] on div at bounding box center [327, 215] width 654 height 430
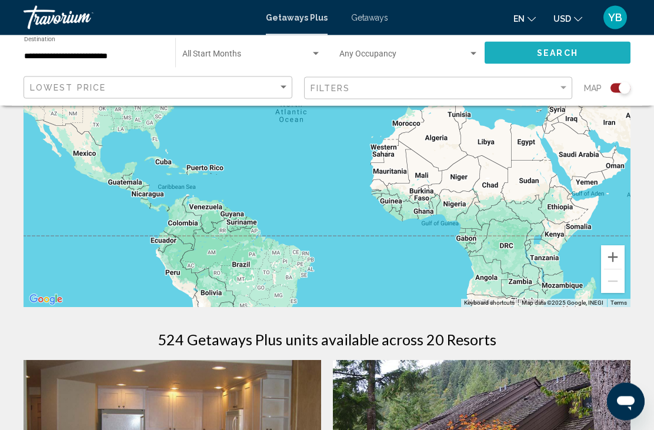
scroll to position [0, 0]
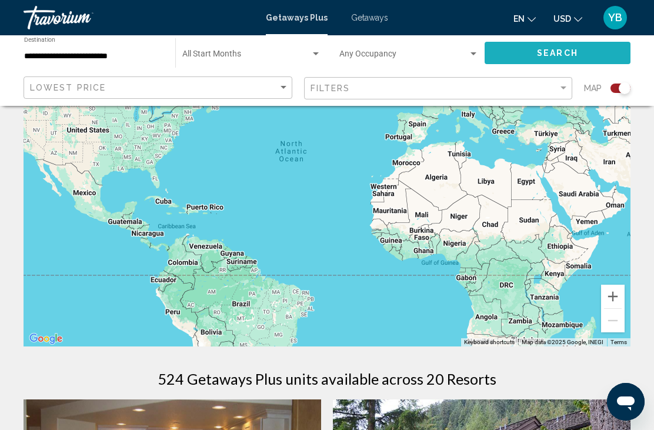
click at [548, 60] on button "Search" at bounding box center [558, 53] width 146 height 22
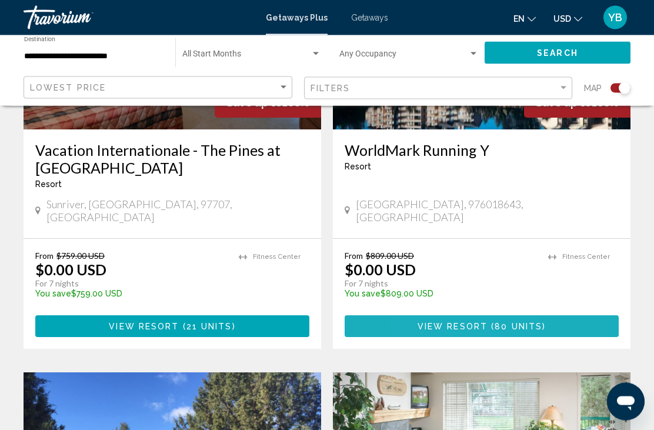
scroll to position [582, 0]
click at [430, 322] on span "View Resort" at bounding box center [453, 326] width 70 height 9
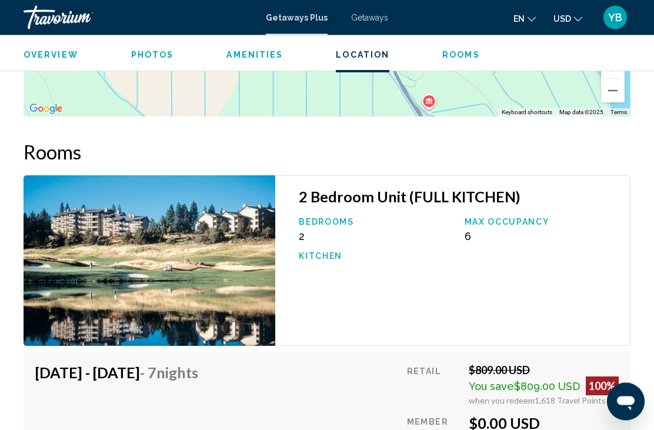
scroll to position [1890, 0]
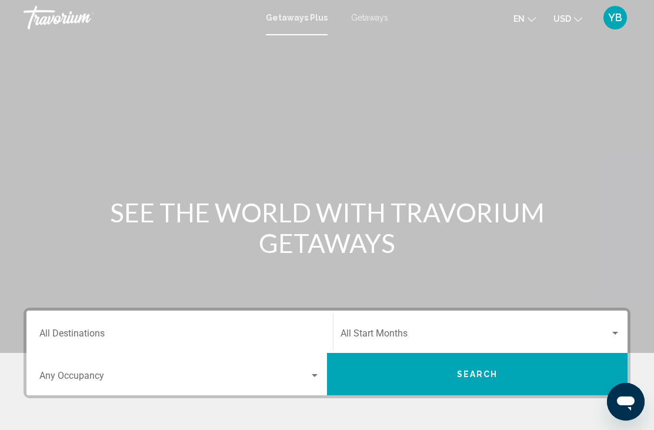
click at [392, 335] on span "Search widget" at bounding box center [475, 336] width 269 height 11
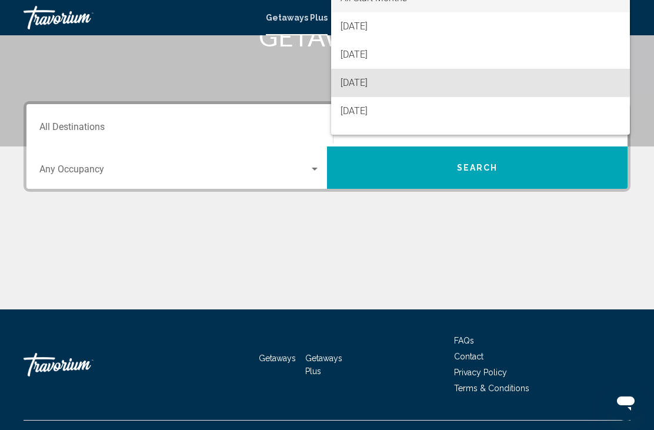
scroll to position [208, 0]
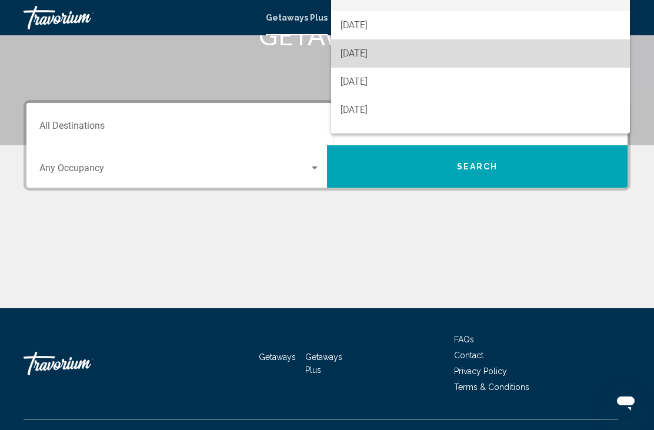
click at [375, 54] on span "[DATE]" at bounding box center [481, 53] width 280 height 28
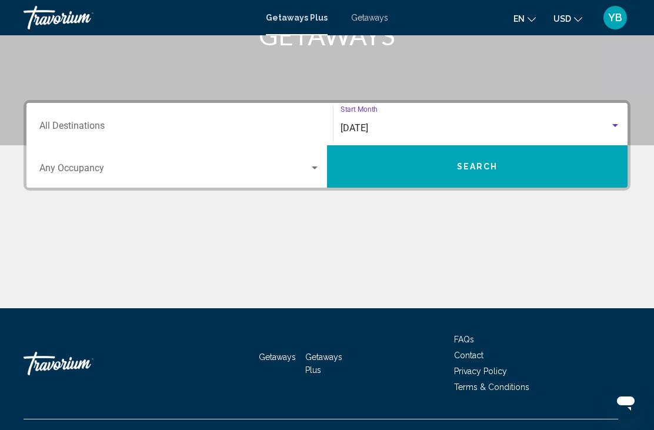
click at [482, 179] on button "Search" at bounding box center [477, 166] width 301 height 42
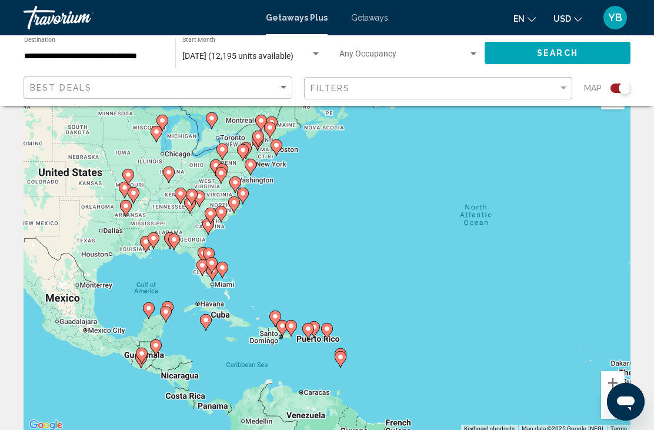
scroll to position [41, 0]
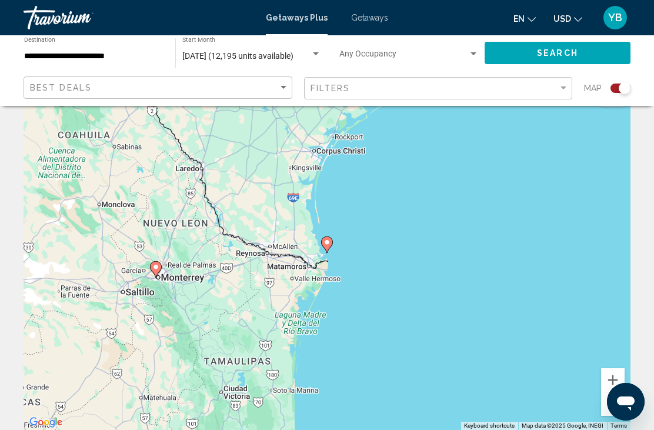
type input "**********"
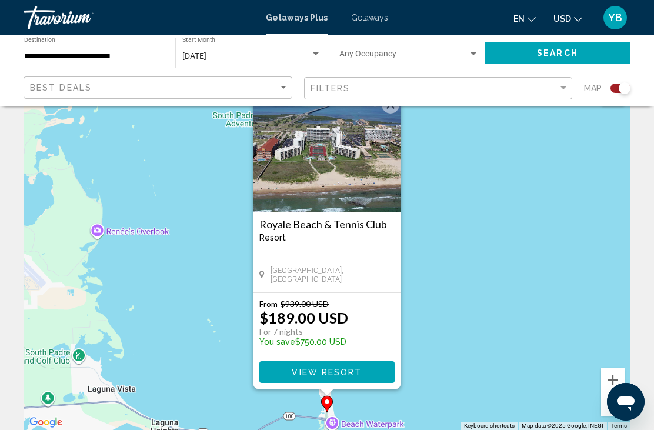
click at [332, 372] on span "View Resort" at bounding box center [327, 372] width 70 height 9
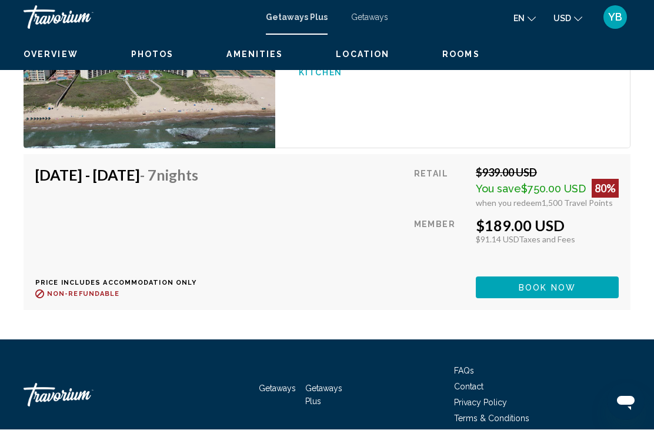
scroll to position [2205, 0]
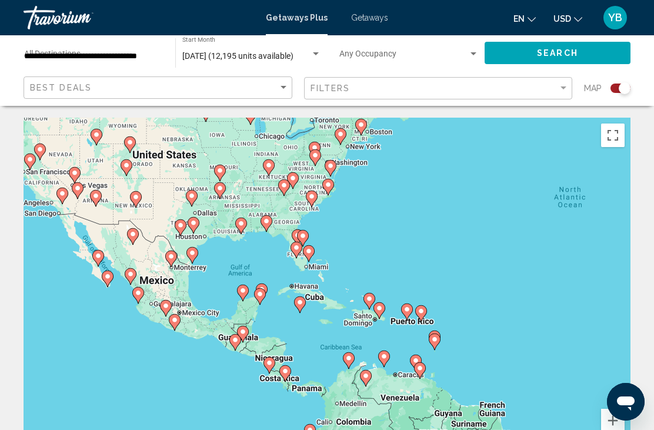
scroll to position [41, 0]
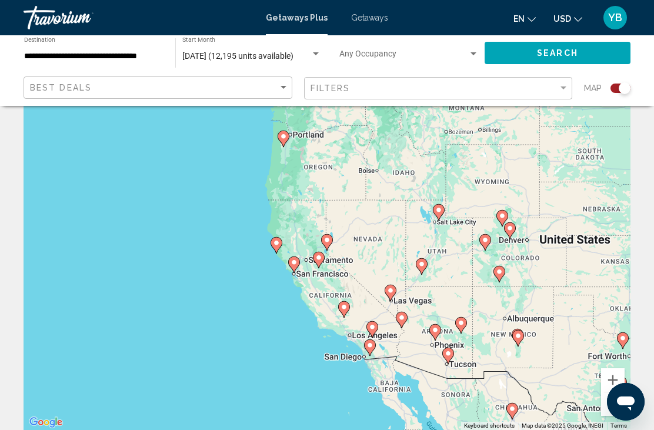
click at [375, 349] on gmp-advanced-marker "Main content" at bounding box center [370, 348] width 12 height 18
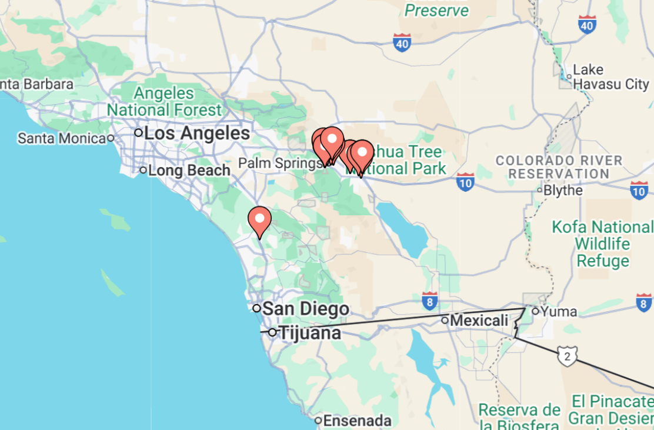
type input "**********"
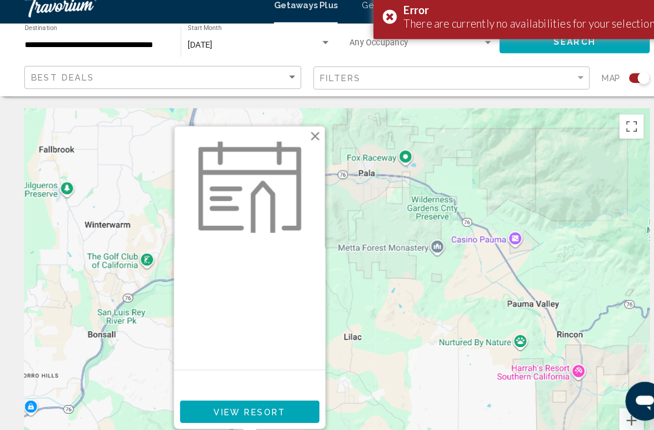
scroll to position [16, 0]
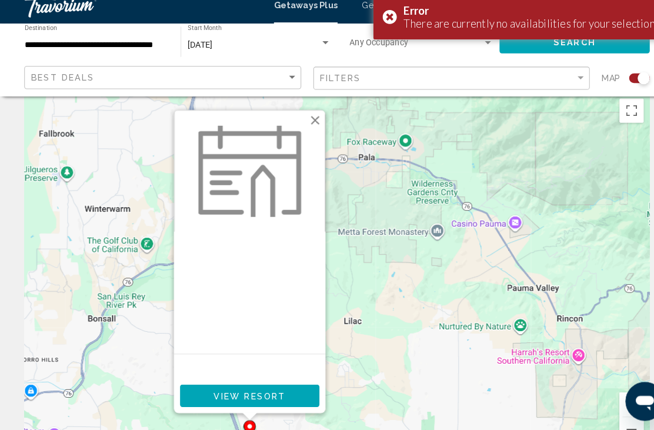
click at [261, 393] on button "View Resort" at bounding box center [242, 396] width 135 height 22
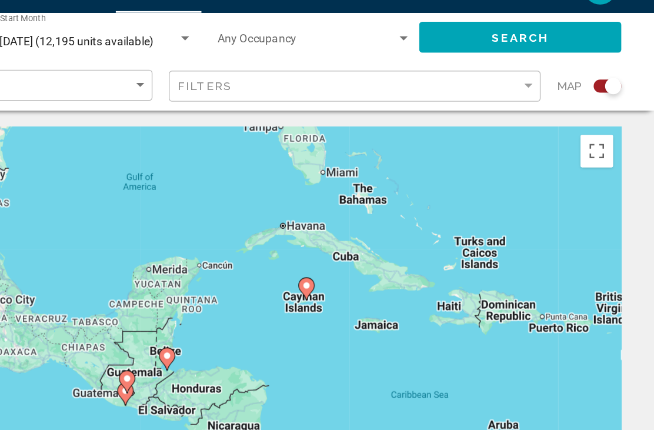
type input "**********"
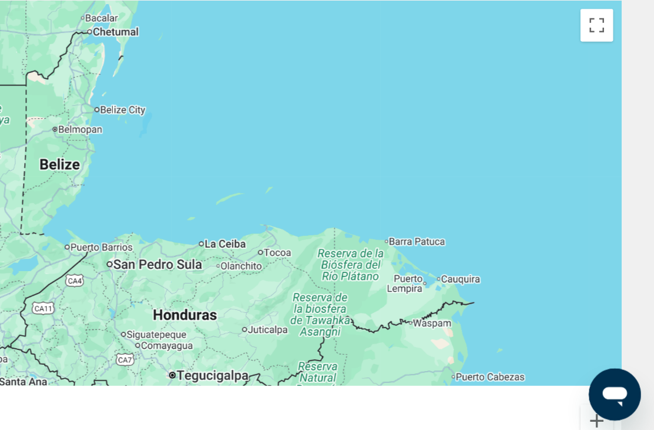
click at [49, 173] on div "Main content" at bounding box center [327, 294] width 607 height 353
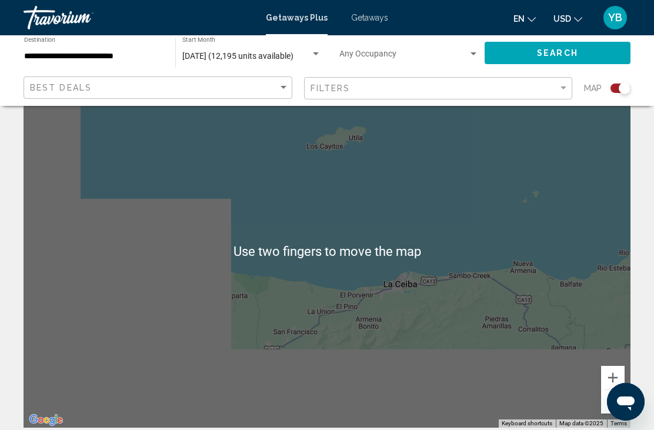
scroll to position [42, 0]
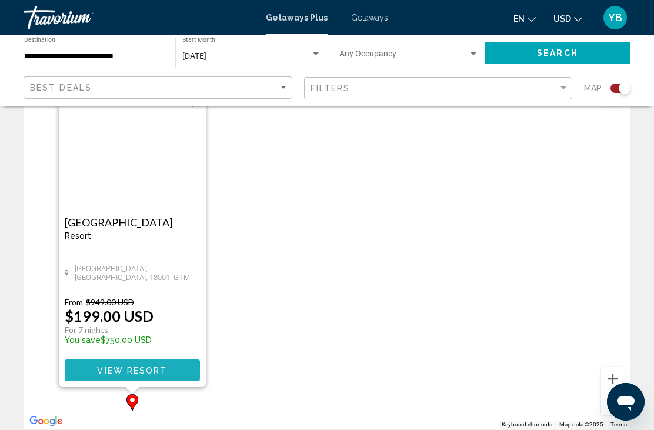
click at [133, 368] on span "View Resort" at bounding box center [132, 370] width 70 height 9
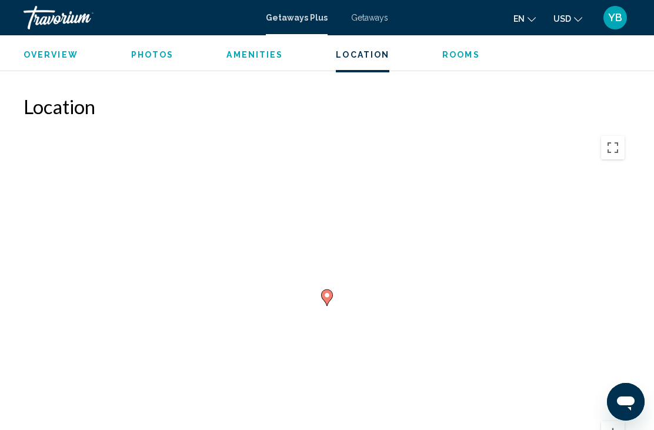
scroll to position [1676, 0]
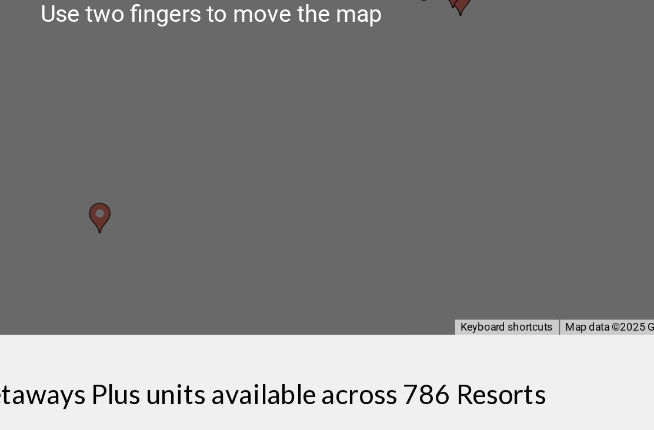
scroll to position [115, 0]
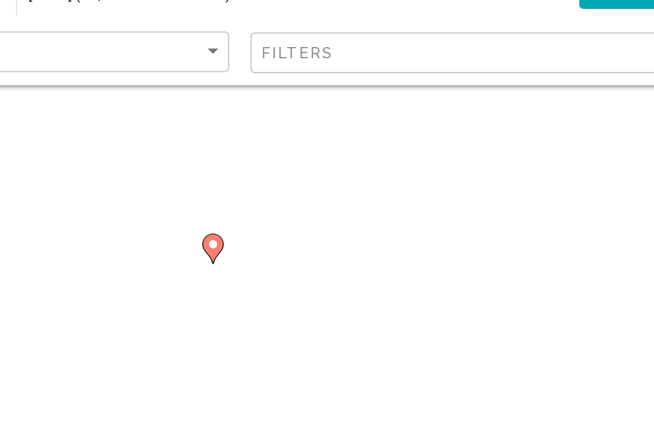
click at [280, 190] on image "Main content" at bounding box center [283, 193] width 7 height 7
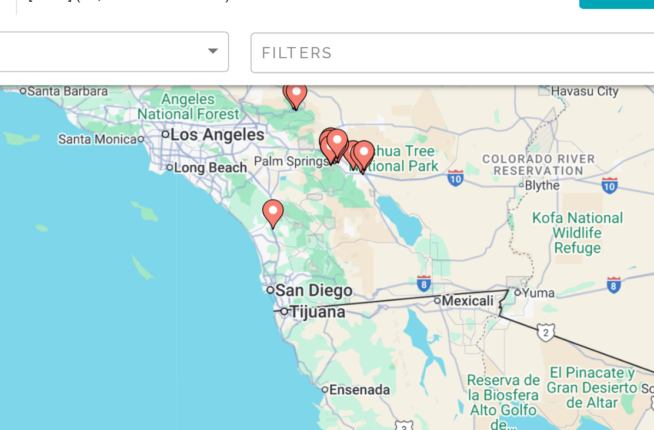
type input "**********"
click at [313, 171] on image "Main content" at bounding box center [316, 174] width 7 height 7
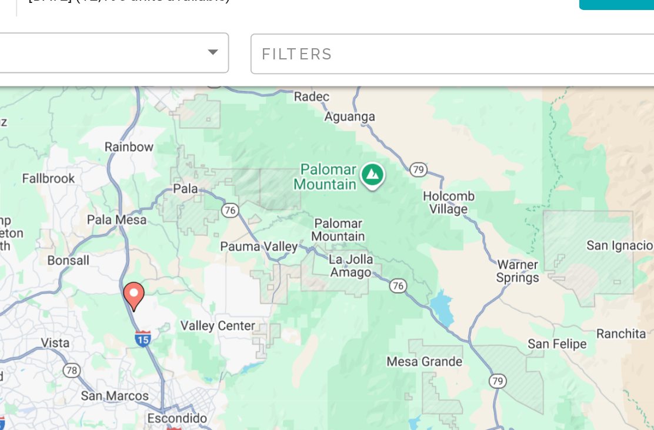
click at [75, 164] on div "To navigate, press the arrow keys. To activate drag with keyboard, press Alt + …" at bounding box center [327, 179] width 607 height 353
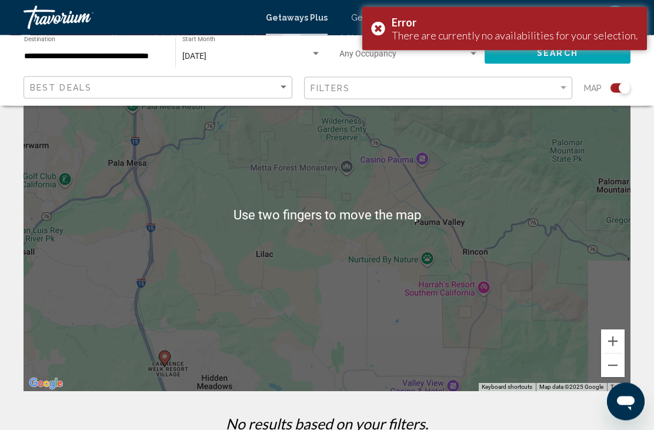
scroll to position [77, 0]
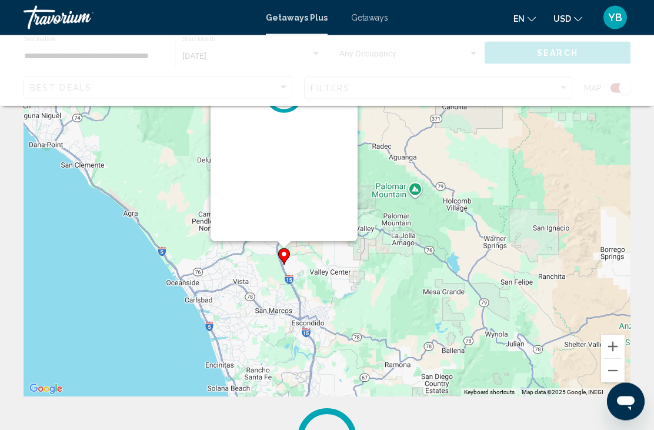
click at [288, 242] on div "Main content" at bounding box center [284, 95] width 147 height 294
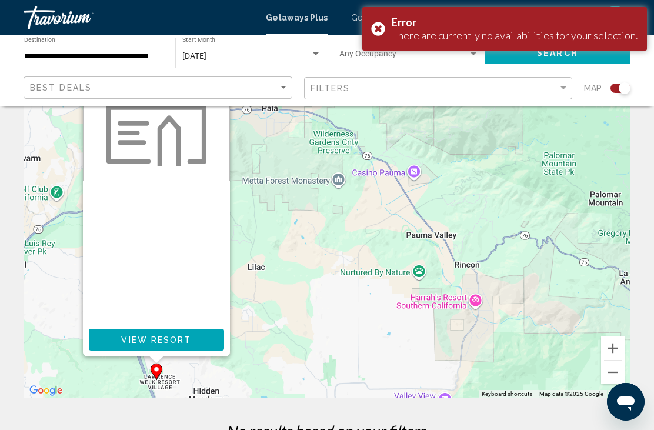
click at [175, 343] on span "View Resort" at bounding box center [156, 339] width 70 height 9
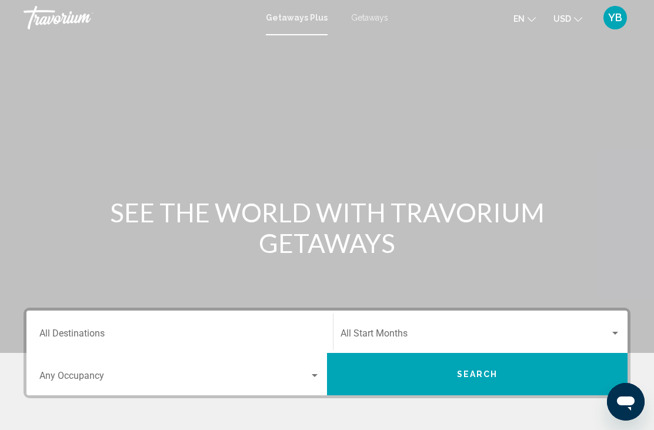
click at [380, 249] on h1 "SEE THE WORLD WITH TRAVORIUM GETAWAYS" at bounding box center [326, 227] width 441 height 61
click at [124, 335] on input "Destination All Destinations" at bounding box center [179, 336] width 281 height 11
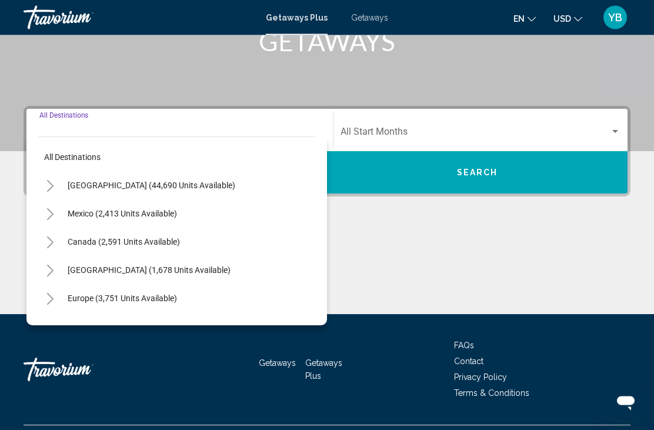
scroll to position [230, 0]
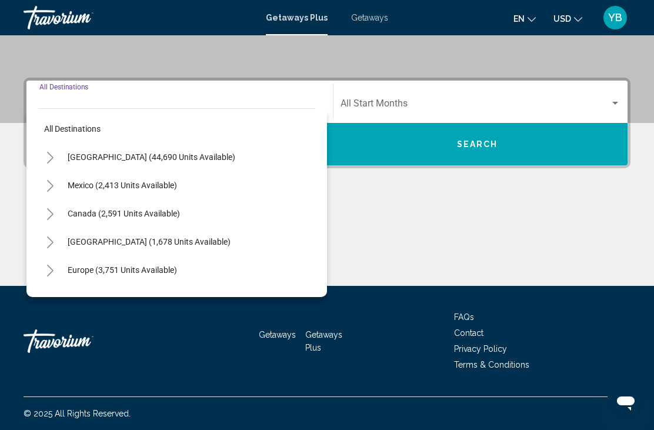
click at [125, 216] on span "Canada (2,591 units available)" at bounding box center [124, 213] width 112 height 9
type input "**********"
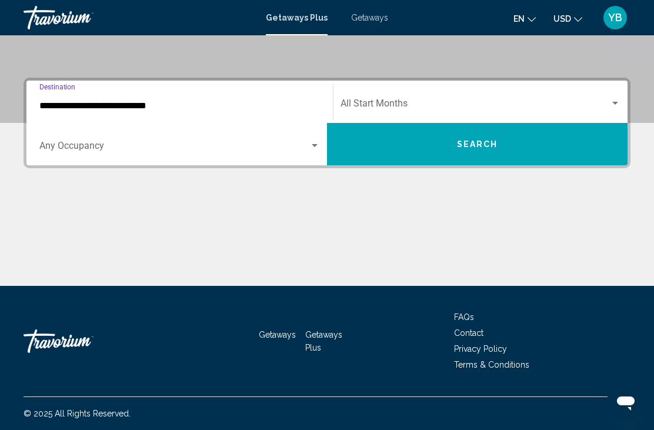
click at [388, 104] on span "Search widget" at bounding box center [475, 106] width 269 height 11
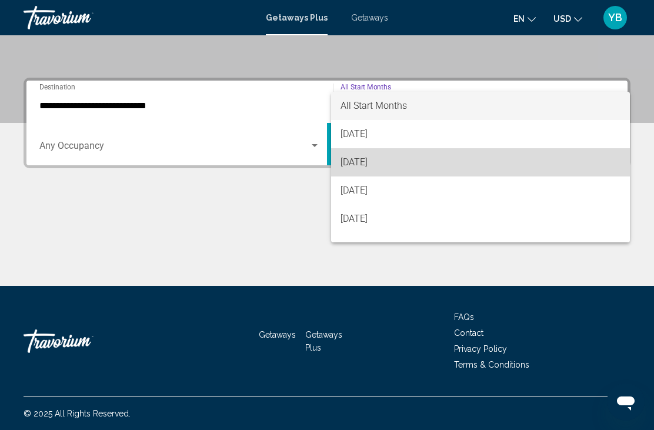
click at [375, 170] on span "[DATE]" at bounding box center [481, 162] width 280 height 28
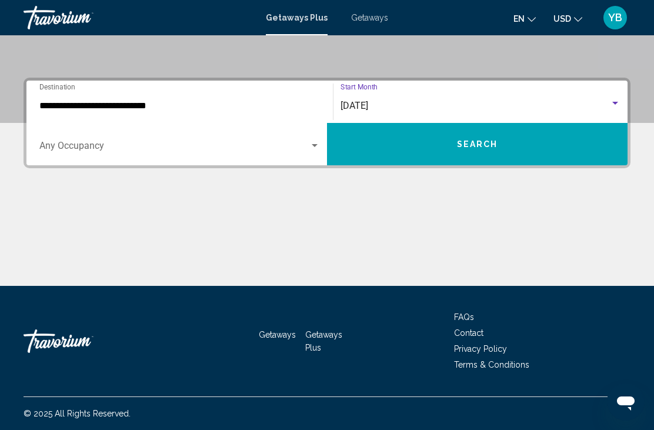
click at [473, 148] on span "Search" at bounding box center [477, 144] width 41 height 9
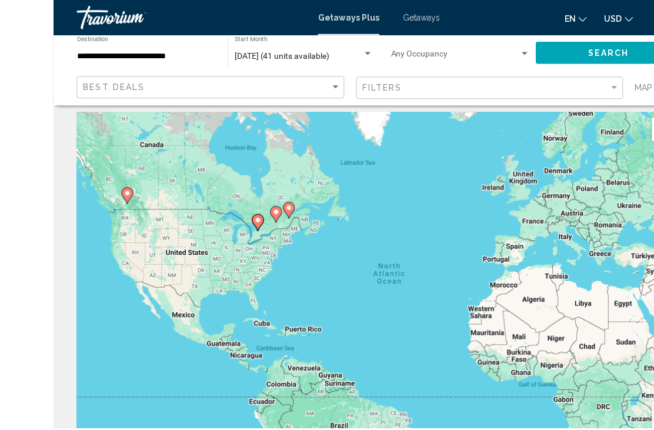
scroll to position [4, 0]
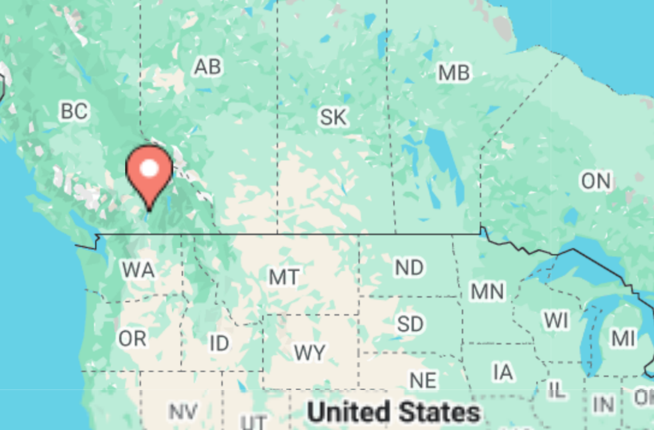
click at [108, 198] on image "Main content" at bounding box center [111, 201] width 7 height 7
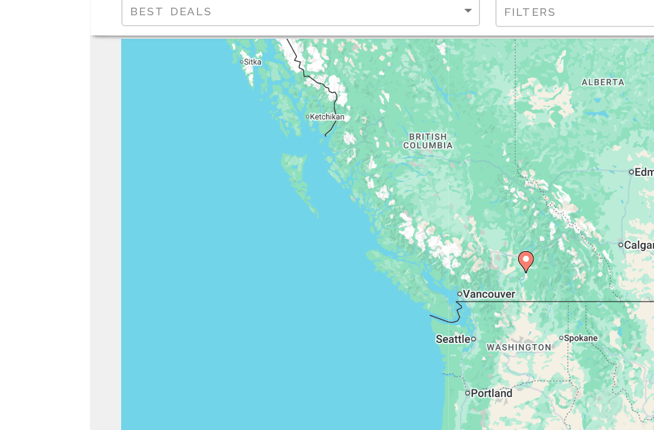
scroll to position [9, 0]
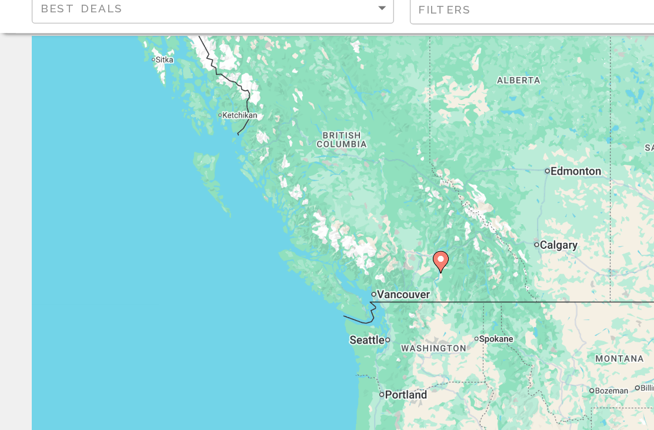
type input "**********"
click at [332, 267] on gmp-advanced-marker "Main content" at bounding box center [327, 276] width 12 height 18
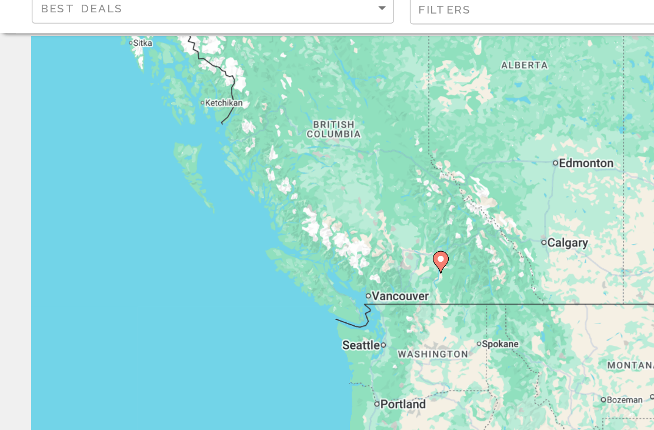
scroll to position [35, 0]
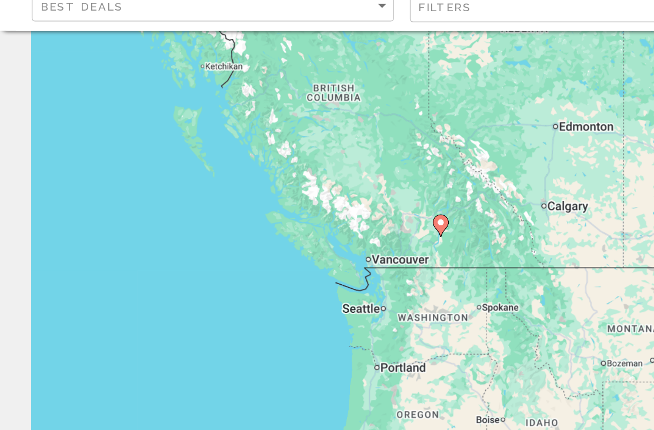
click at [332, 198] on div "To activate drag with keyboard, press Alt + Enter. Once in keyboard drag state,…" at bounding box center [327, 259] width 607 height 353
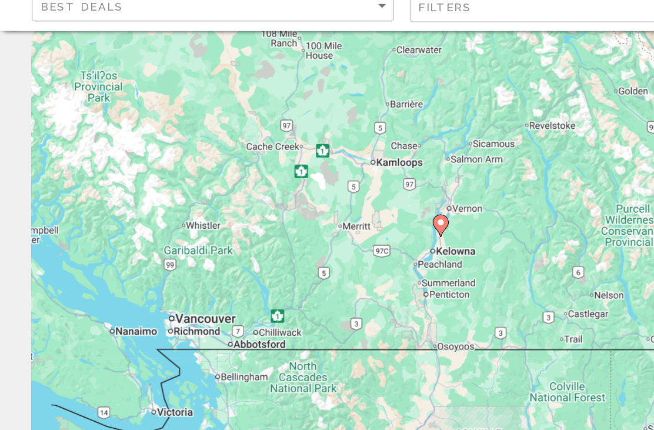
click at [332, 242] on icon "Main content" at bounding box center [327, 250] width 12 height 16
click at [328, 243] on icon "Main content" at bounding box center [327, 250] width 11 height 15
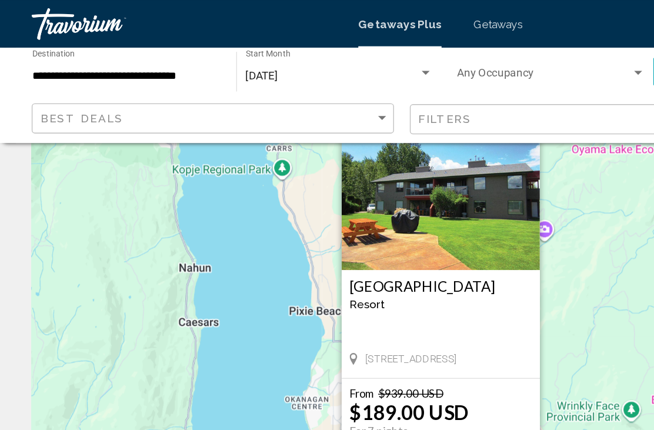
scroll to position [0, 0]
